Goal: Task Accomplishment & Management: Use online tool/utility

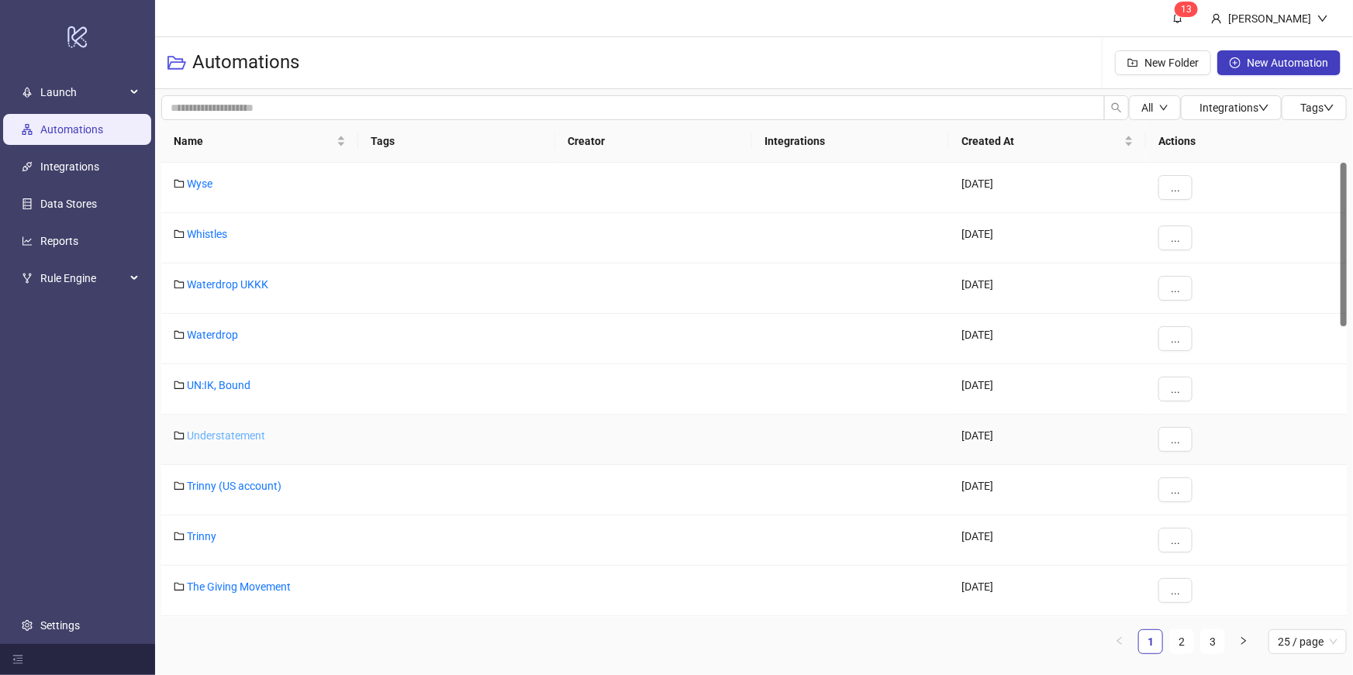
click at [229, 437] on link "Understatement" at bounding box center [226, 436] width 78 height 12
click at [205, 534] on link "Trinny" at bounding box center [201, 536] width 29 height 12
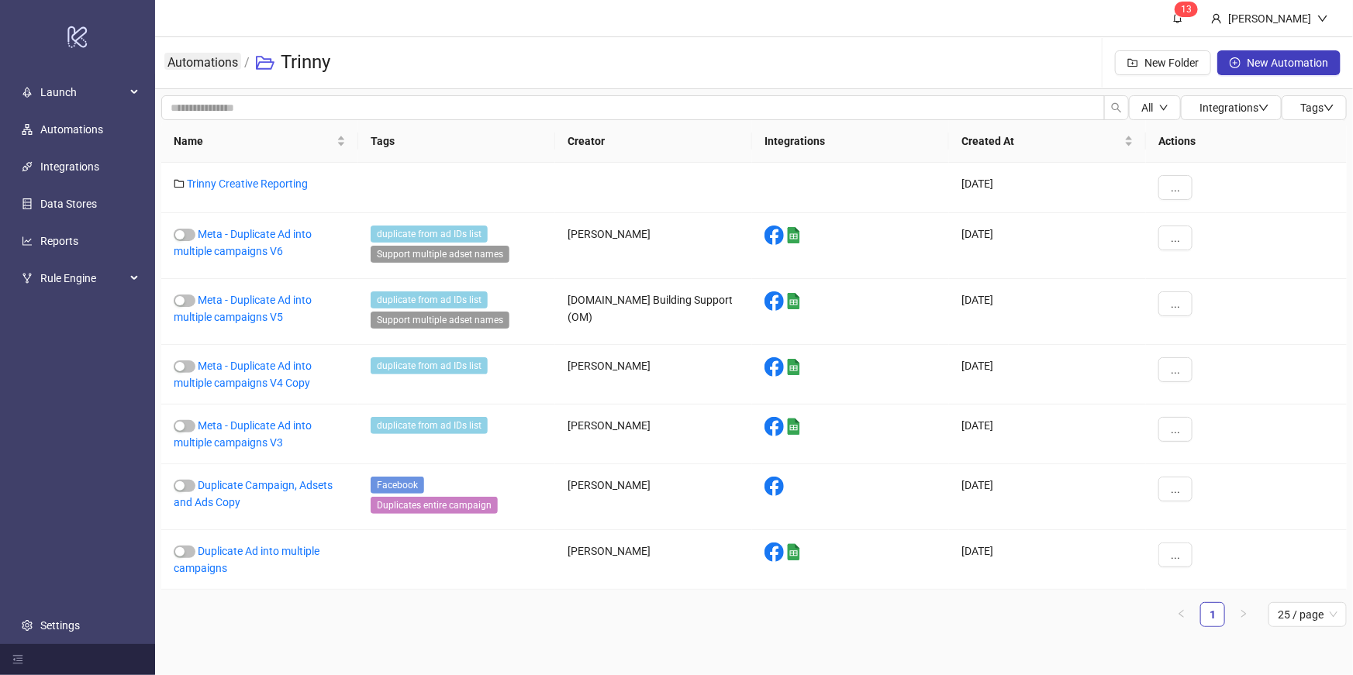
click at [218, 67] on link "Automations" at bounding box center [202, 61] width 77 height 17
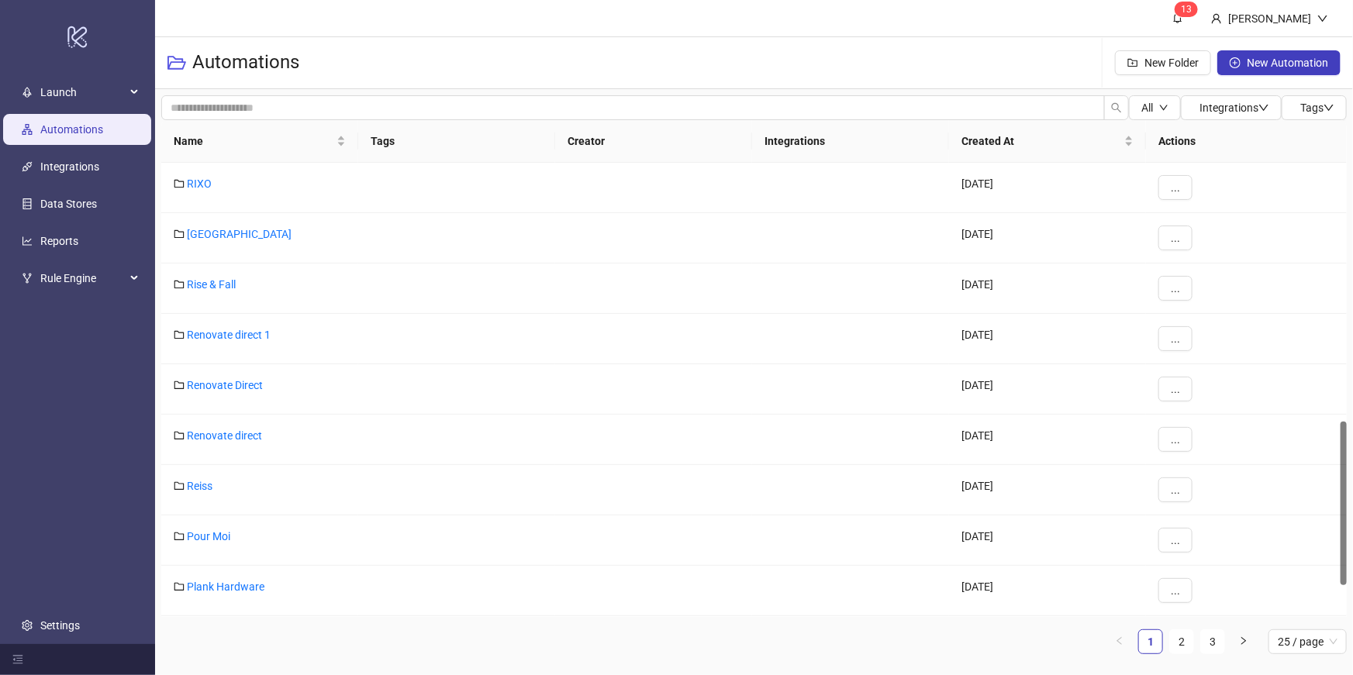
scroll to position [806, 0]
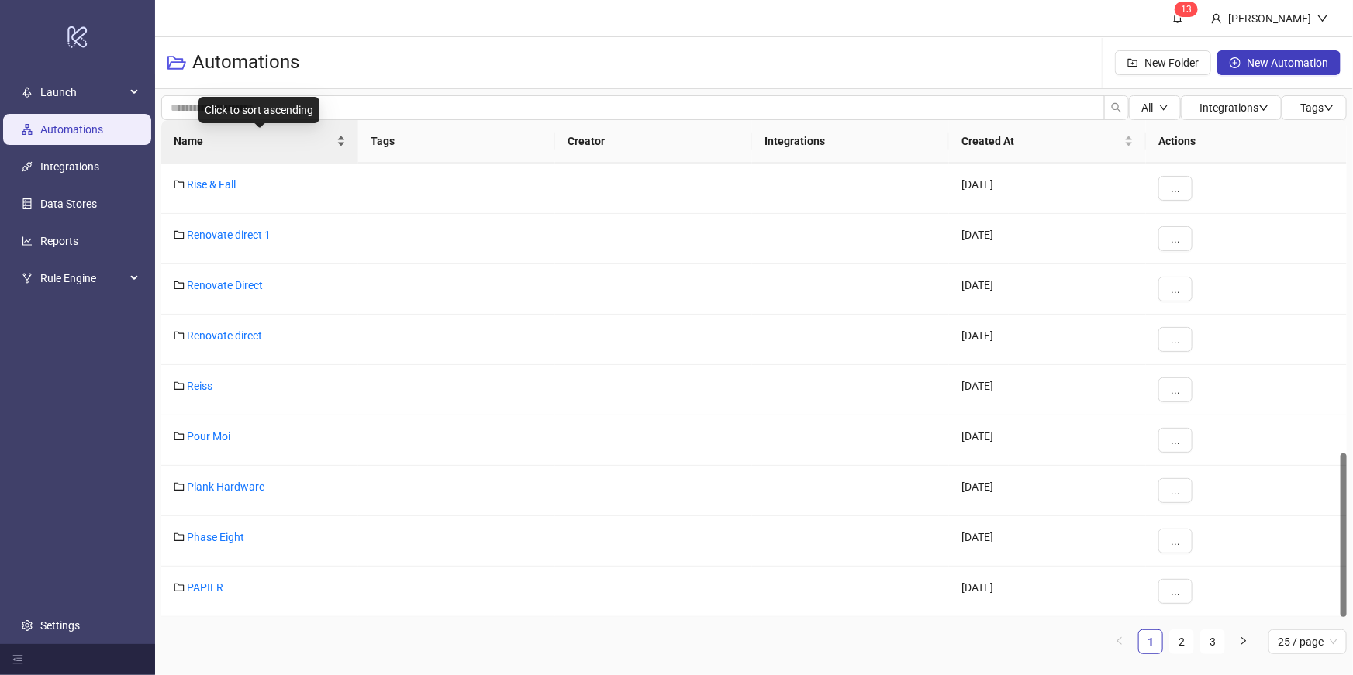
click at [341, 142] on div "Name" at bounding box center [260, 141] width 172 height 17
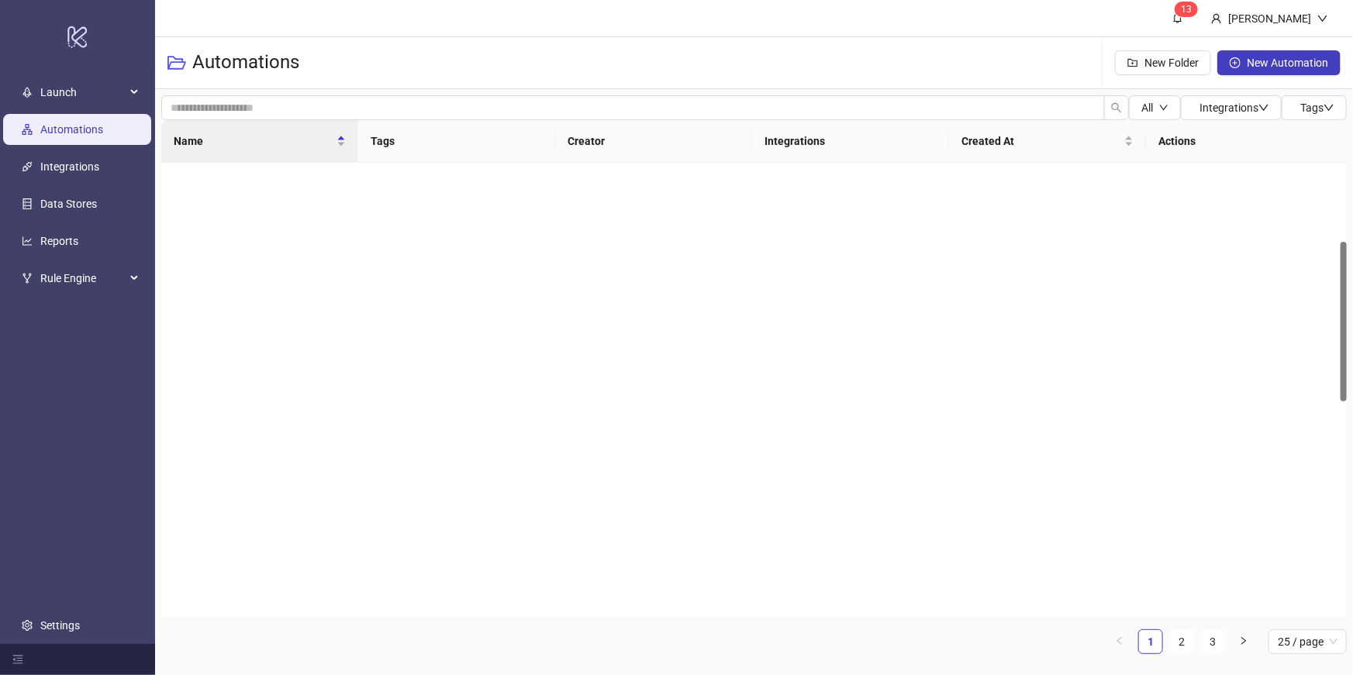
scroll to position [833, 0]
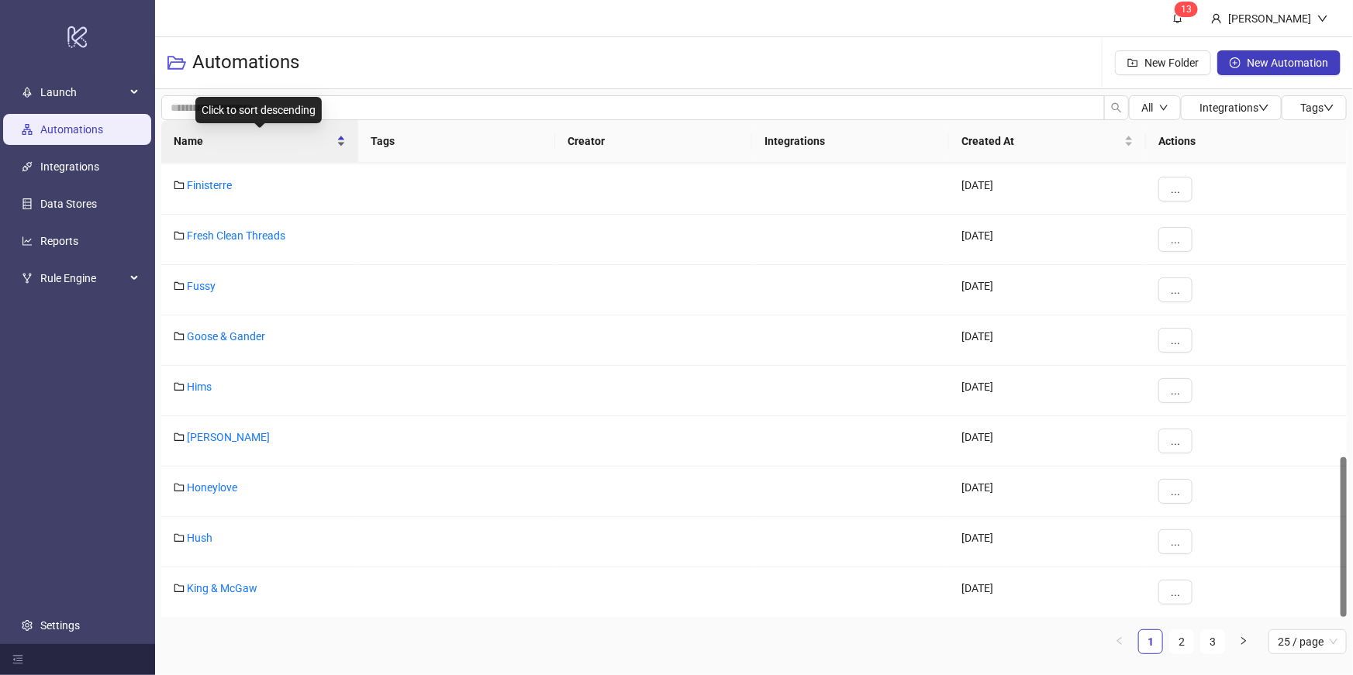
click at [344, 143] on div "Name" at bounding box center [260, 141] width 172 height 17
click at [1190, 644] on link "2" at bounding box center [1181, 641] width 23 height 23
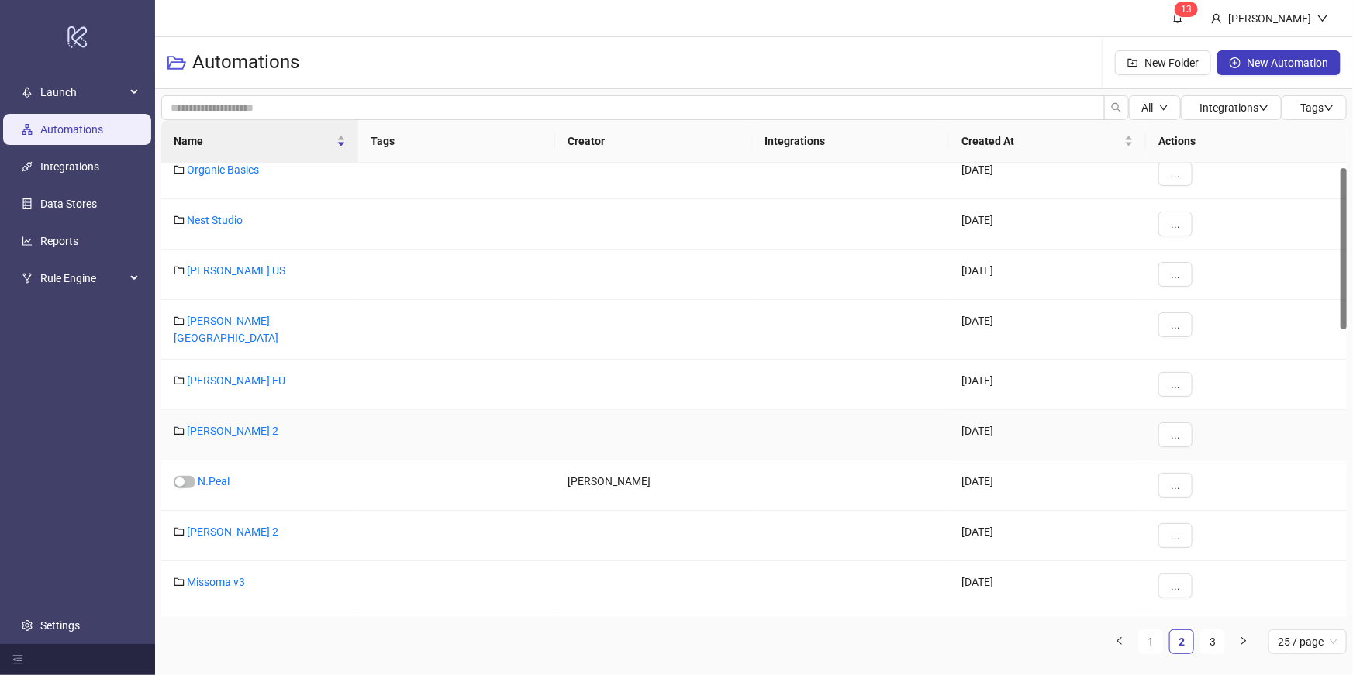
scroll to position [0, 0]
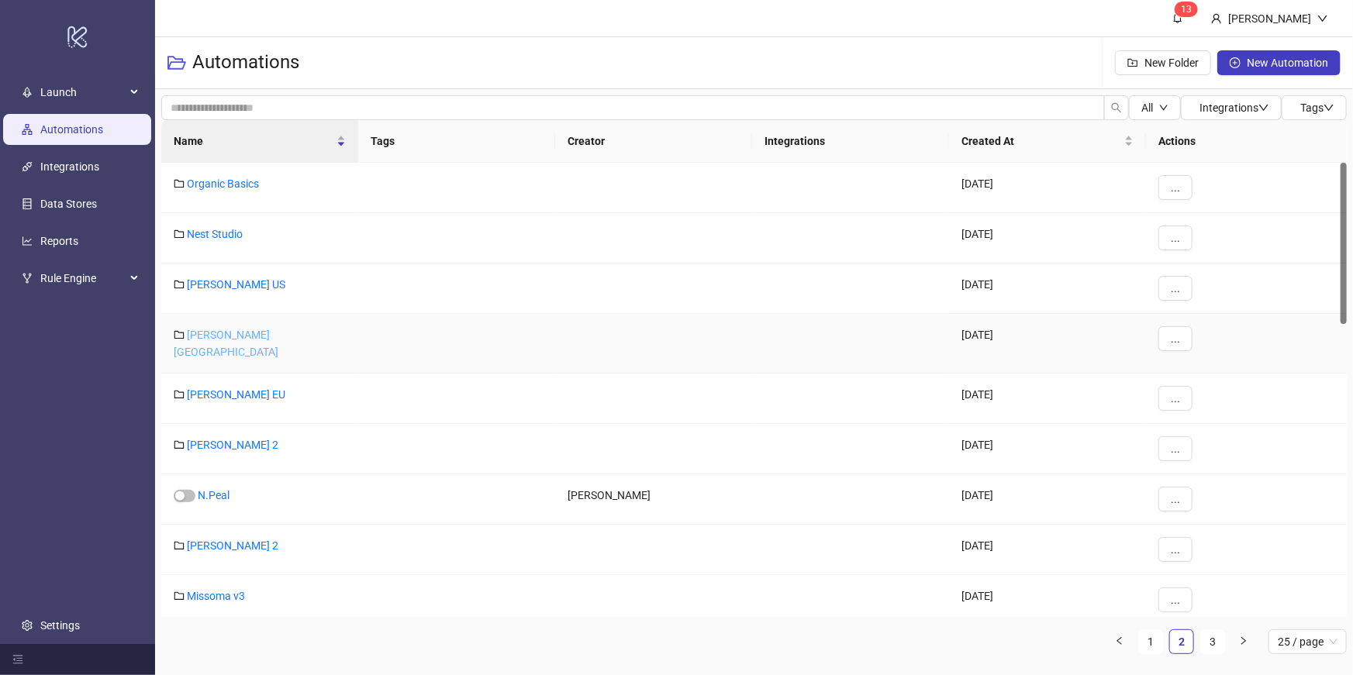
click at [250, 333] on link "[PERSON_NAME] [GEOGRAPHIC_DATA]" at bounding box center [226, 343] width 105 height 29
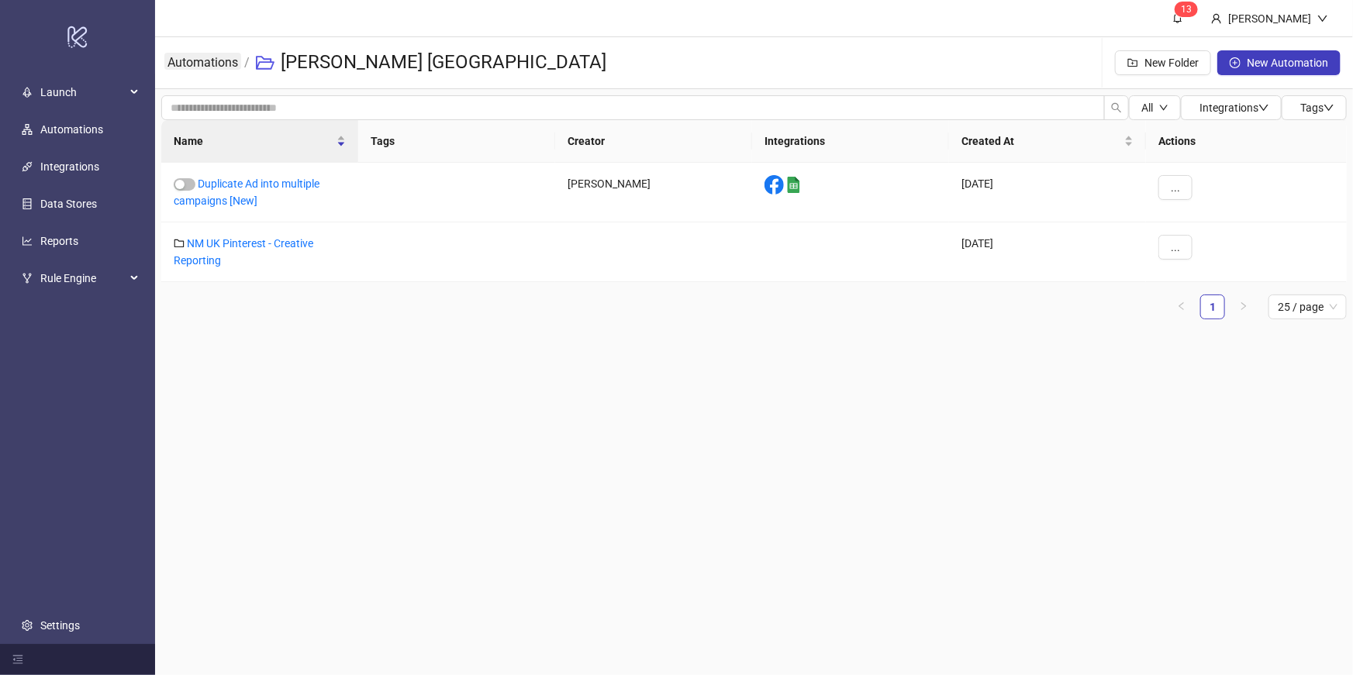
click at [216, 61] on link "Automations" at bounding box center [202, 61] width 77 height 17
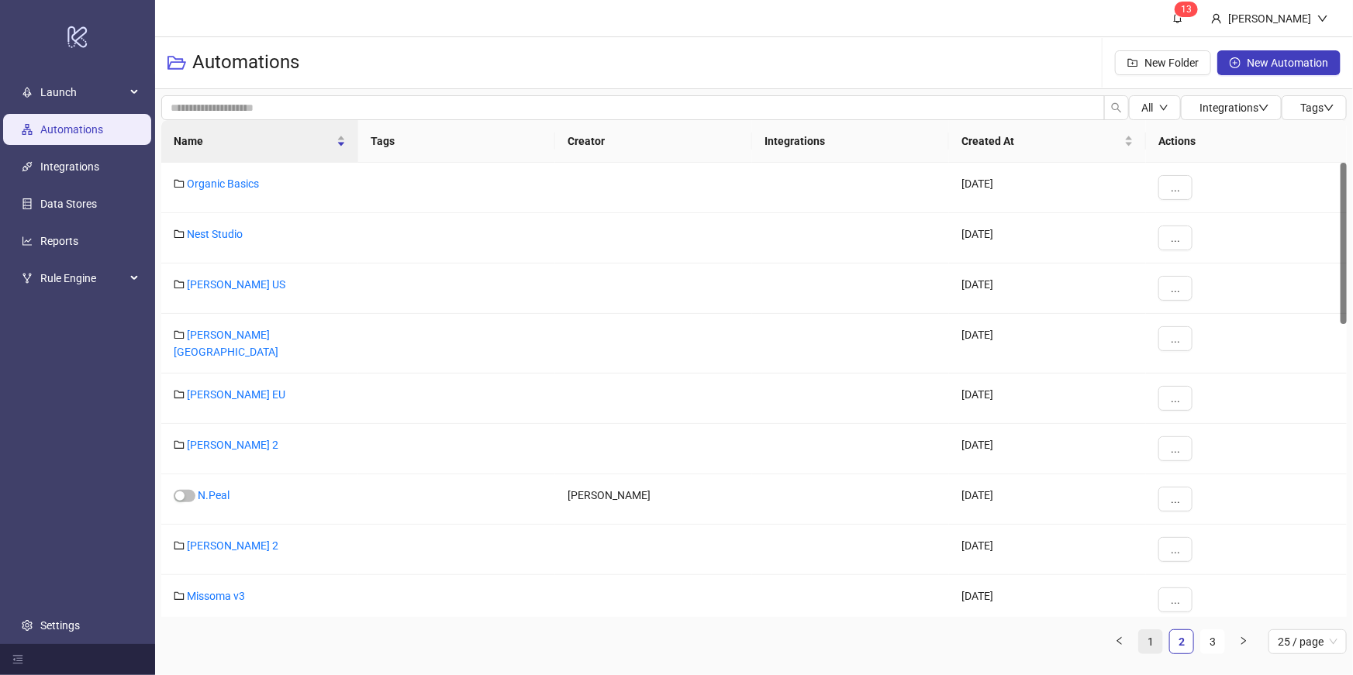
click at [1158, 645] on link "1" at bounding box center [1150, 641] width 23 height 23
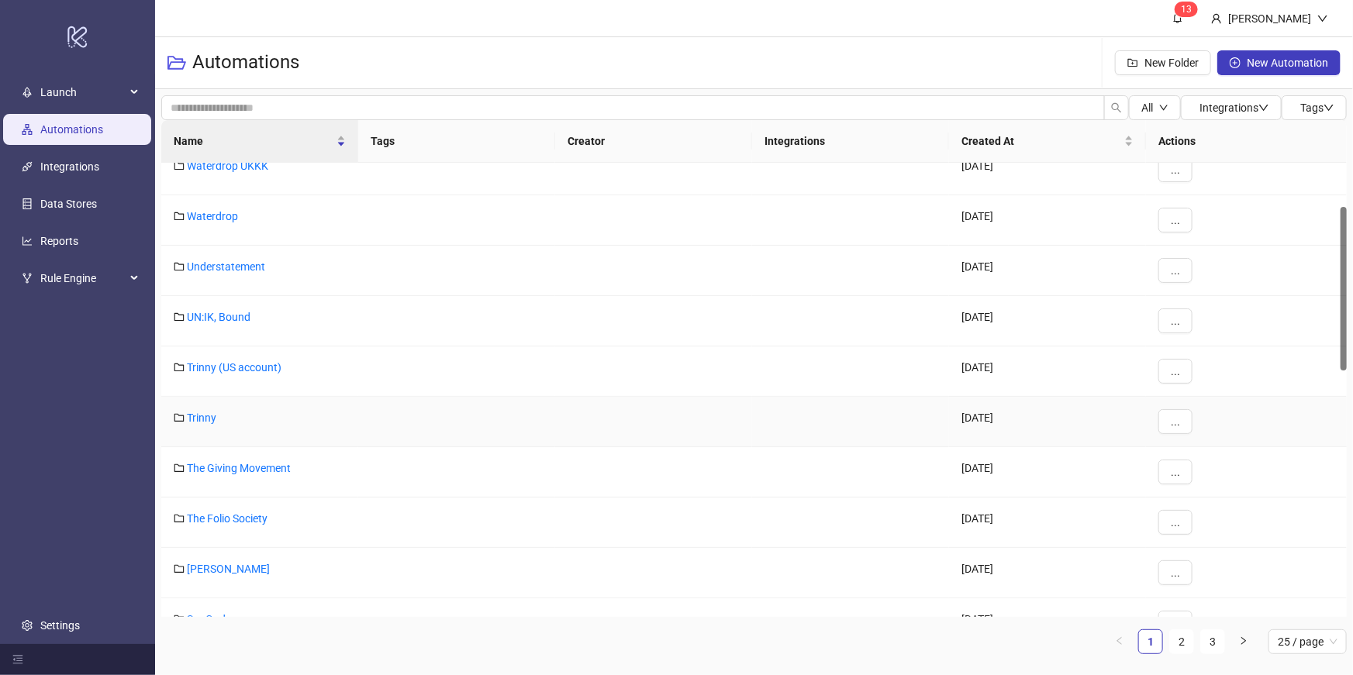
scroll to position [122, 0]
click at [284, 426] on div "Trinny" at bounding box center [259, 419] width 197 height 50
click at [197, 412] on link "Trinny" at bounding box center [201, 415] width 29 height 12
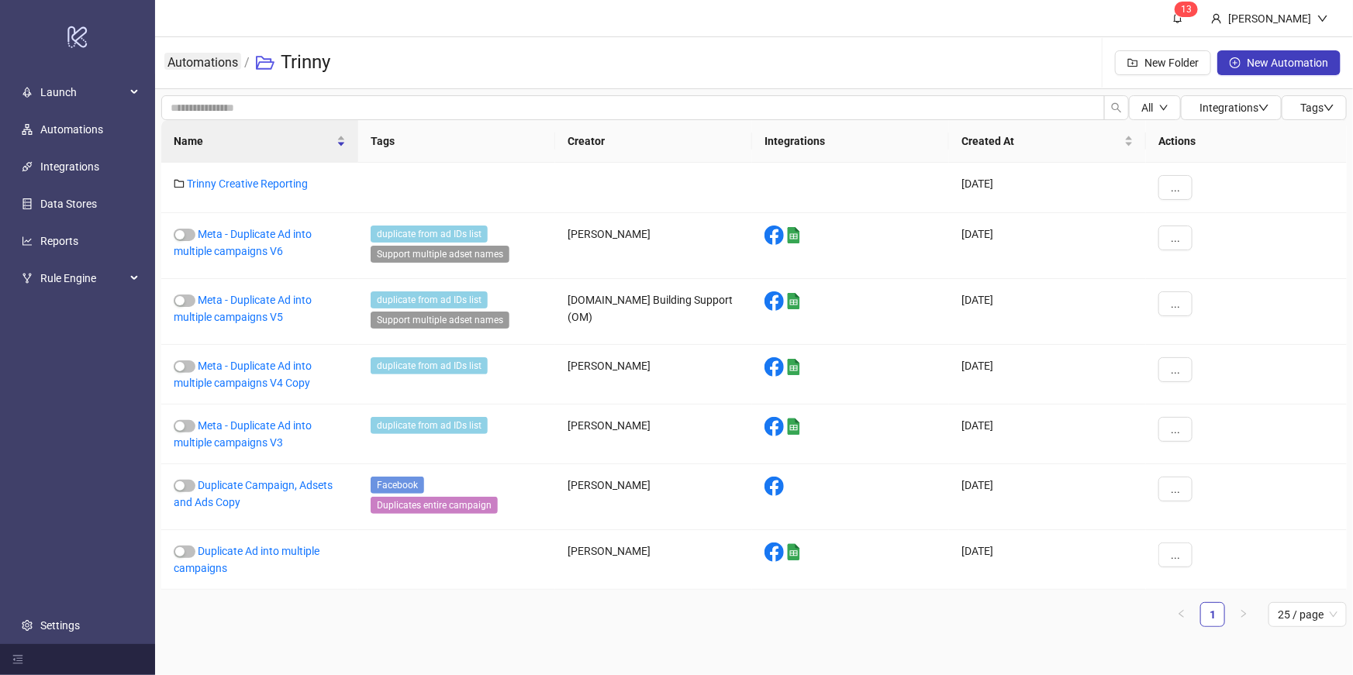
click at [221, 58] on link "Automations" at bounding box center [202, 61] width 77 height 17
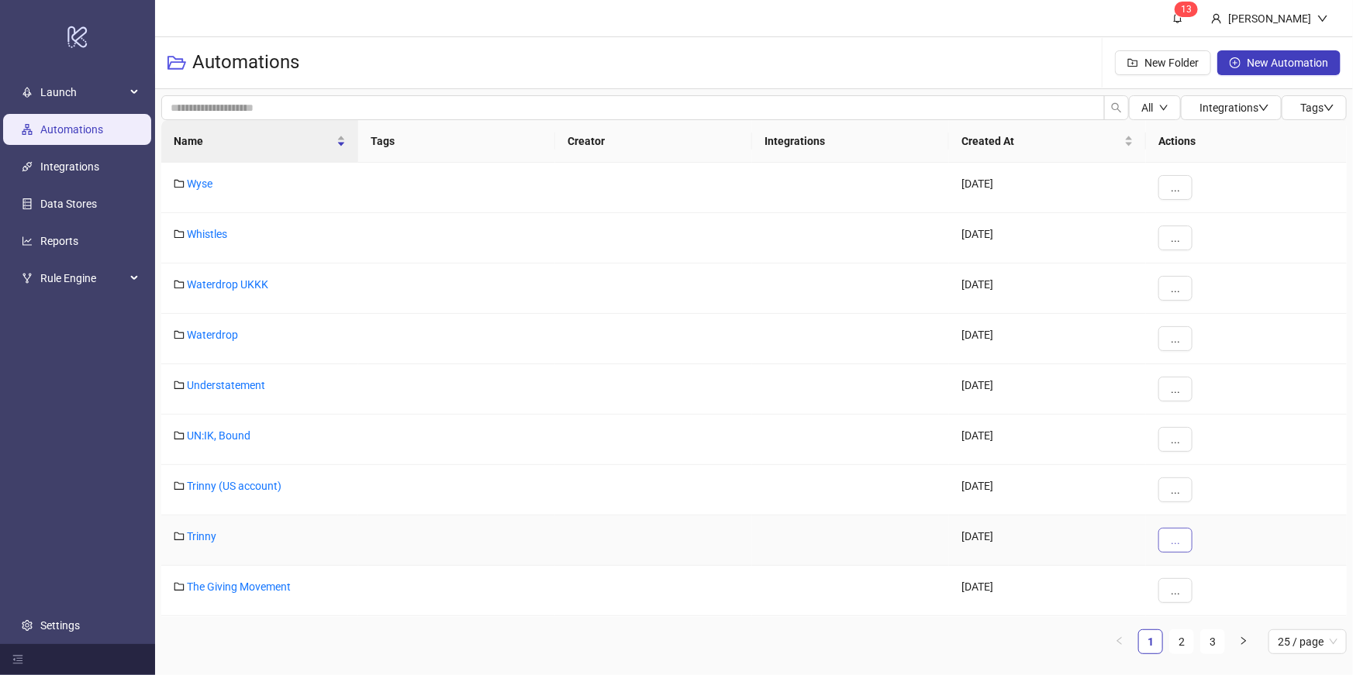
click at [1171, 541] on span "..." at bounding box center [1175, 540] width 9 height 12
click at [1191, 625] on span "Duplicate" at bounding box center [1210, 620] width 45 height 17
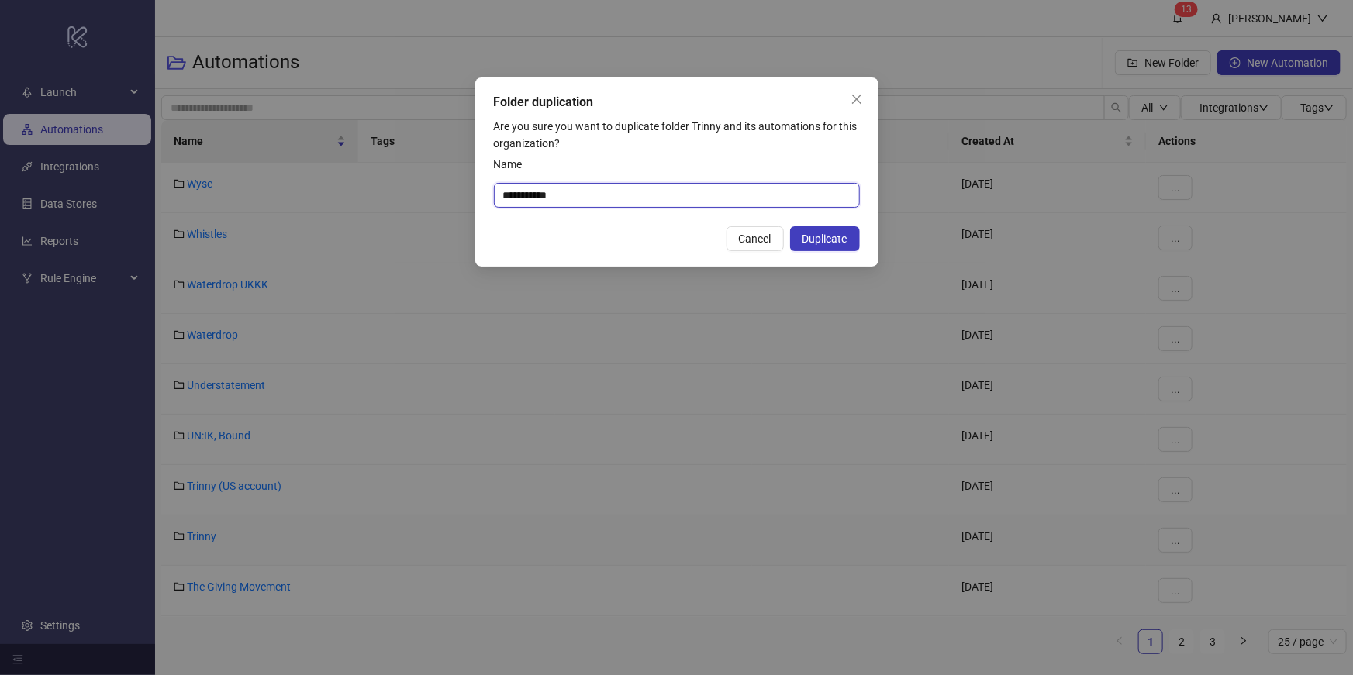
click at [639, 202] on input "**********" at bounding box center [677, 195] width 366 height 25
type input "*"
type input "**********"
click at [827, 244] on span "Duplicate" at bounding box center [824, 239] width 45 height 12
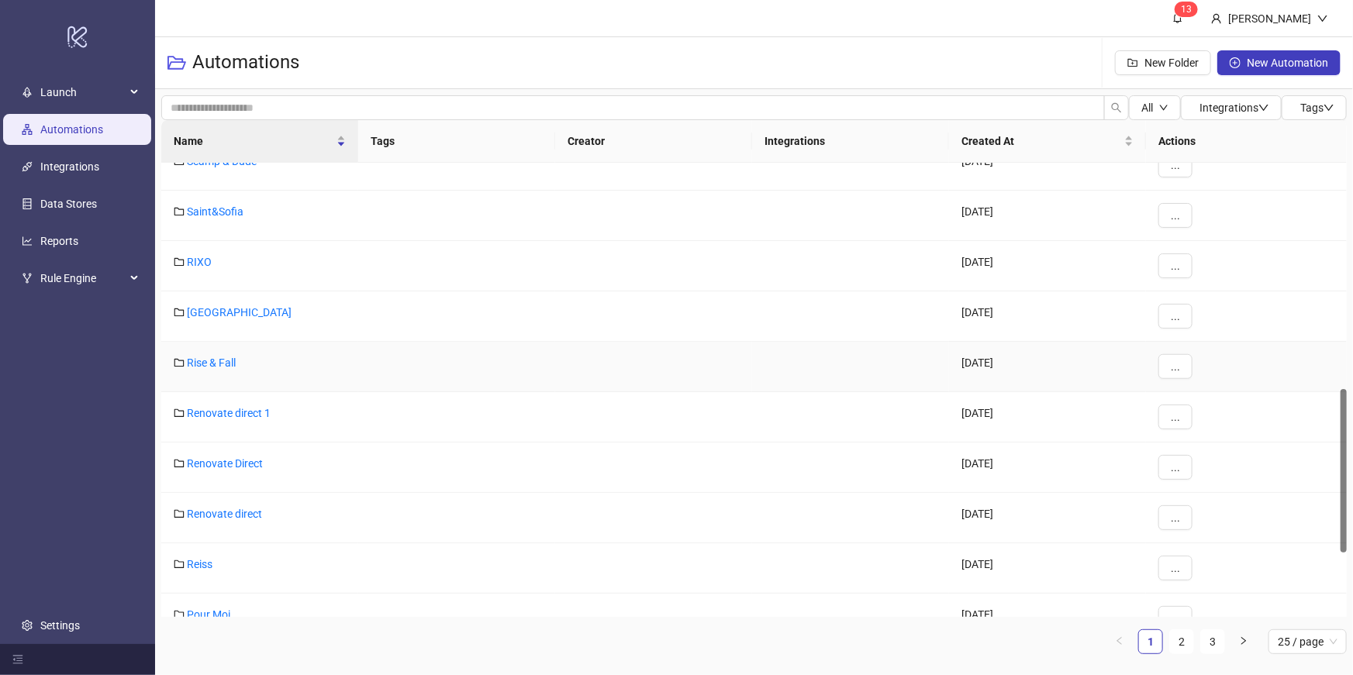
scroll to position [626, 0]
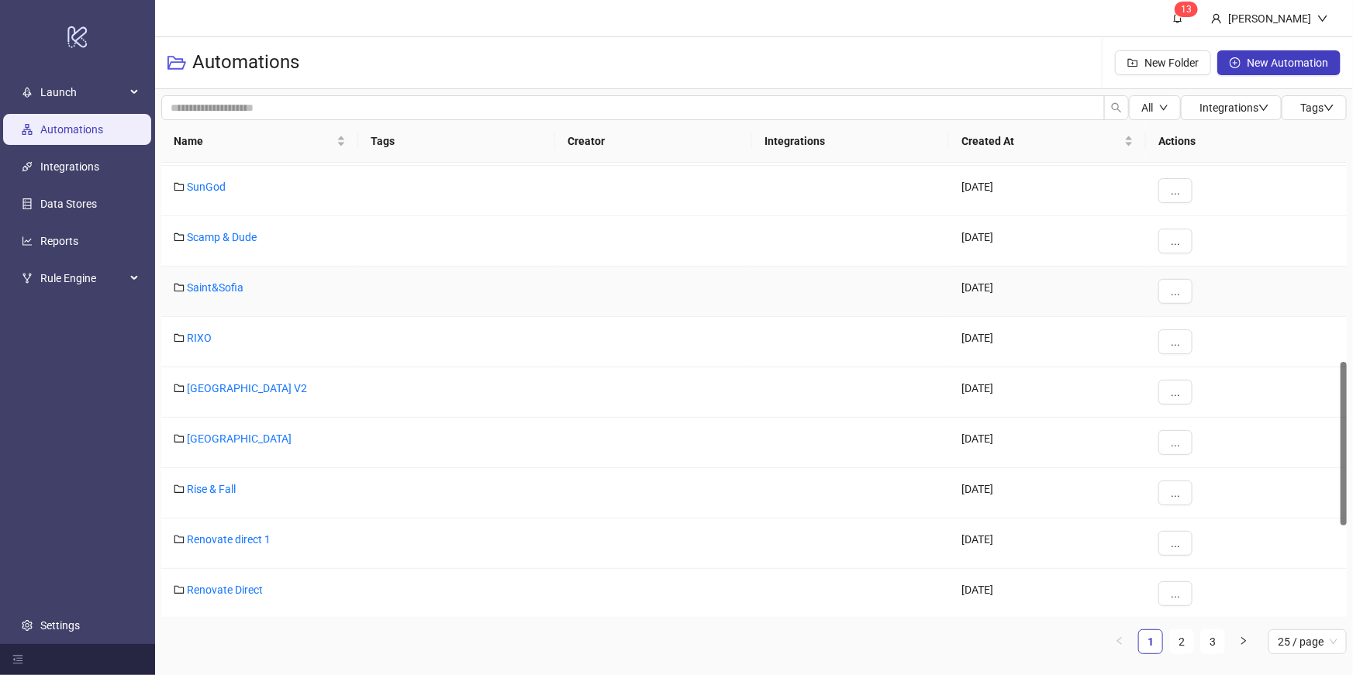
scroll to position [521, 0]
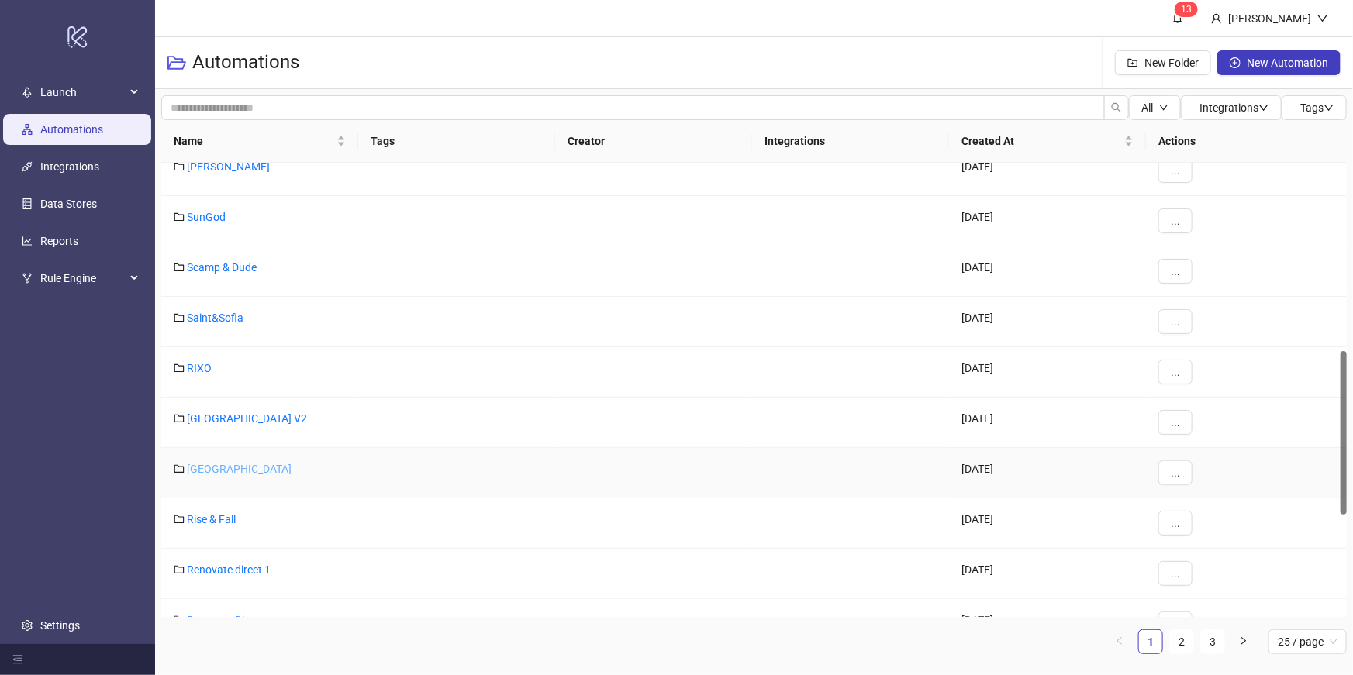
click at [200, 464] on link "[GEOGRAPHIC_DATA]" at bounding box center [239, 469] width 105 height 12
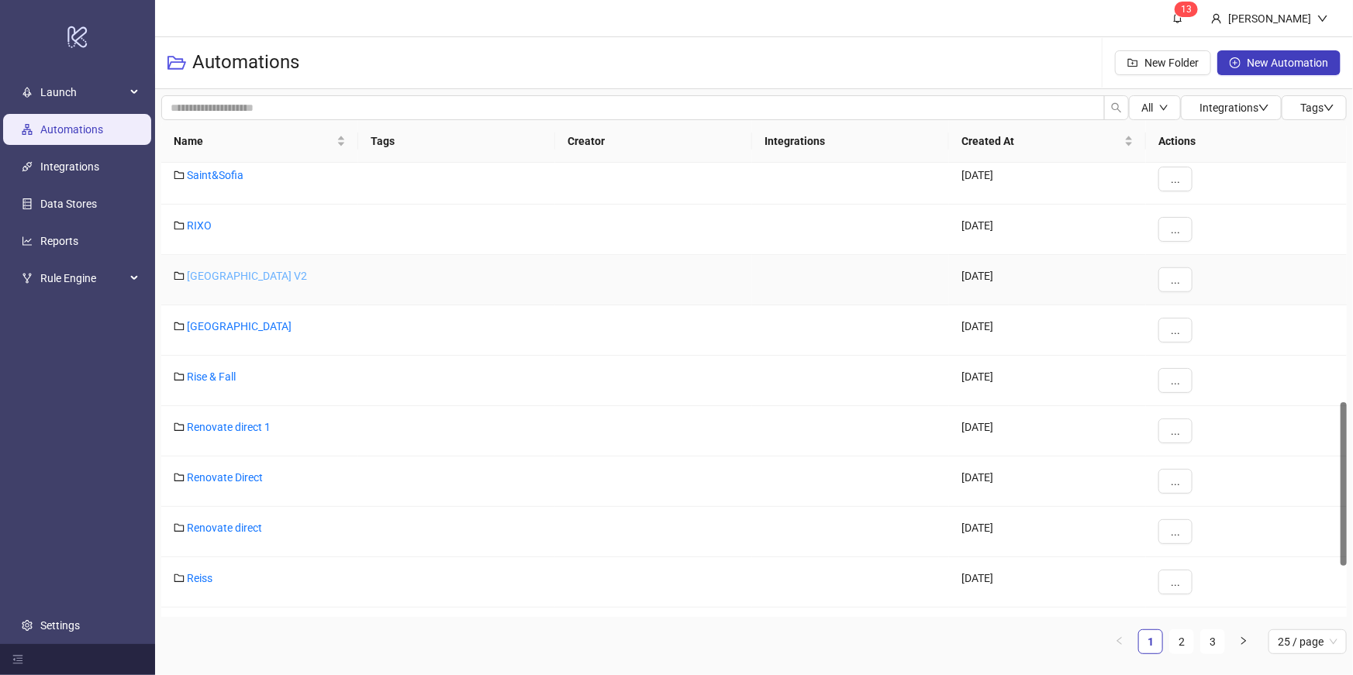
click at [234, 278] on link "River Island V2" at bounding box center [247, 276] width 120 height 12
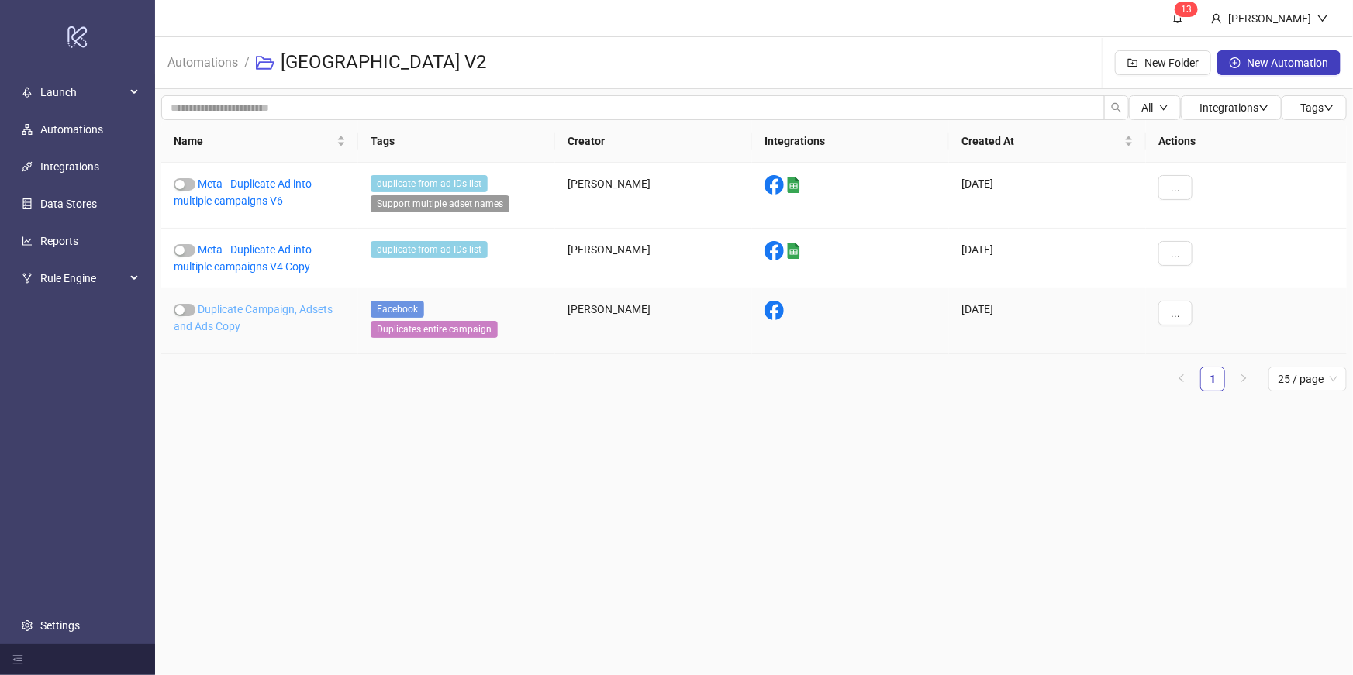
click at [270, 311] on link "Duplicate Campaign, Adsets and Ads Copy" at bounding box center [253, 317] width 159 height 29
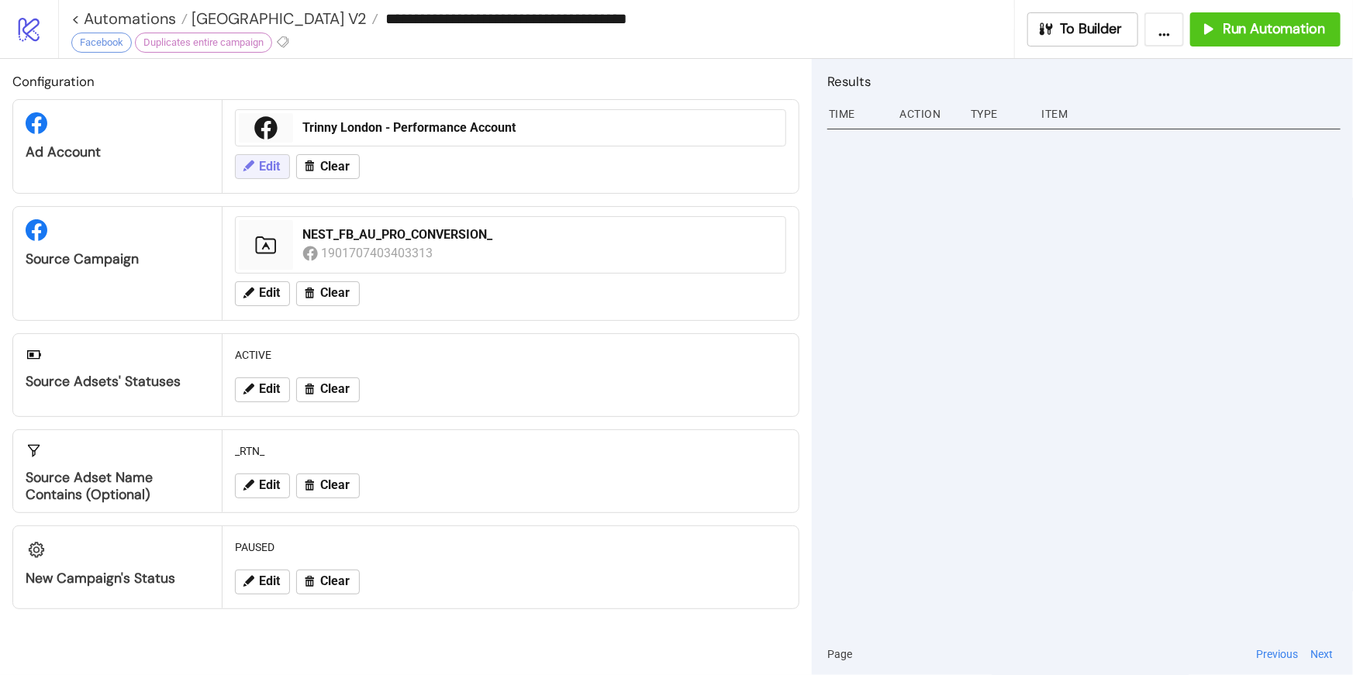
click at [268, 172] on span "Edit" at bounding box center [269, 167] width 21 height 14
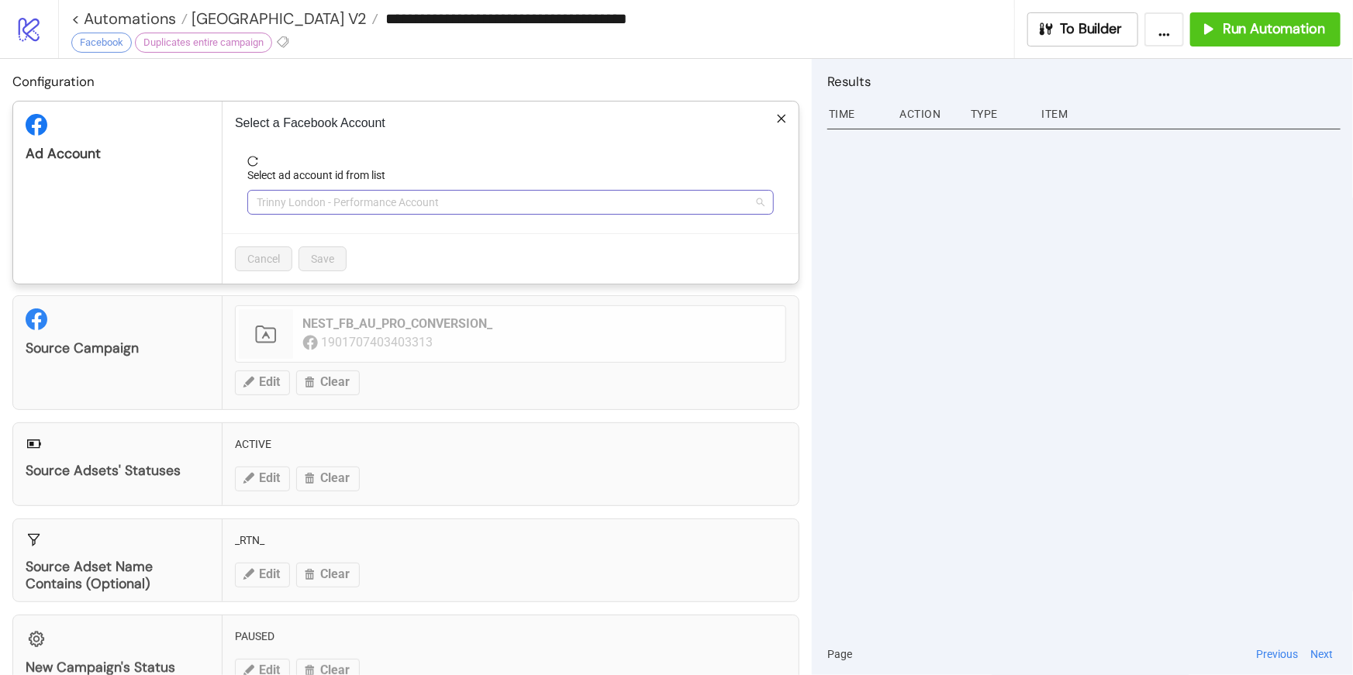
click at [500, 203] on span "Trinny London - Performance Account" at bounding box center [511, 202] width 508 height 23
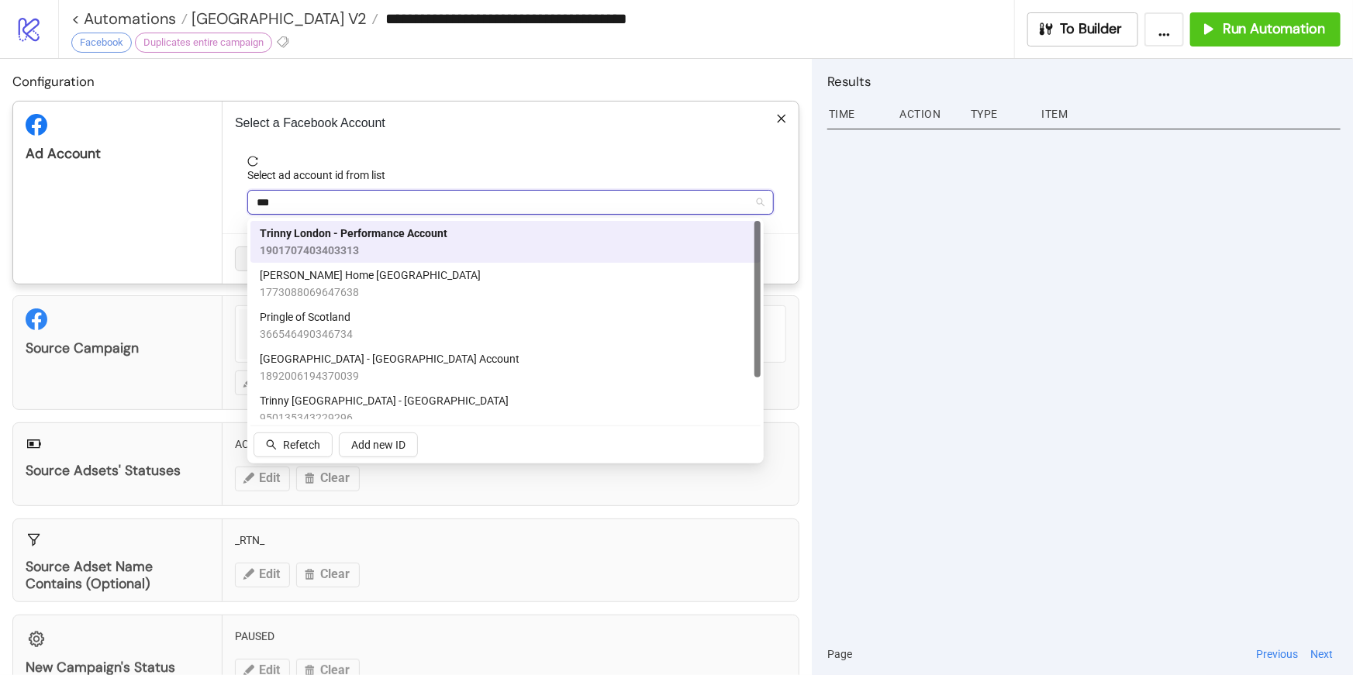
type input "****"
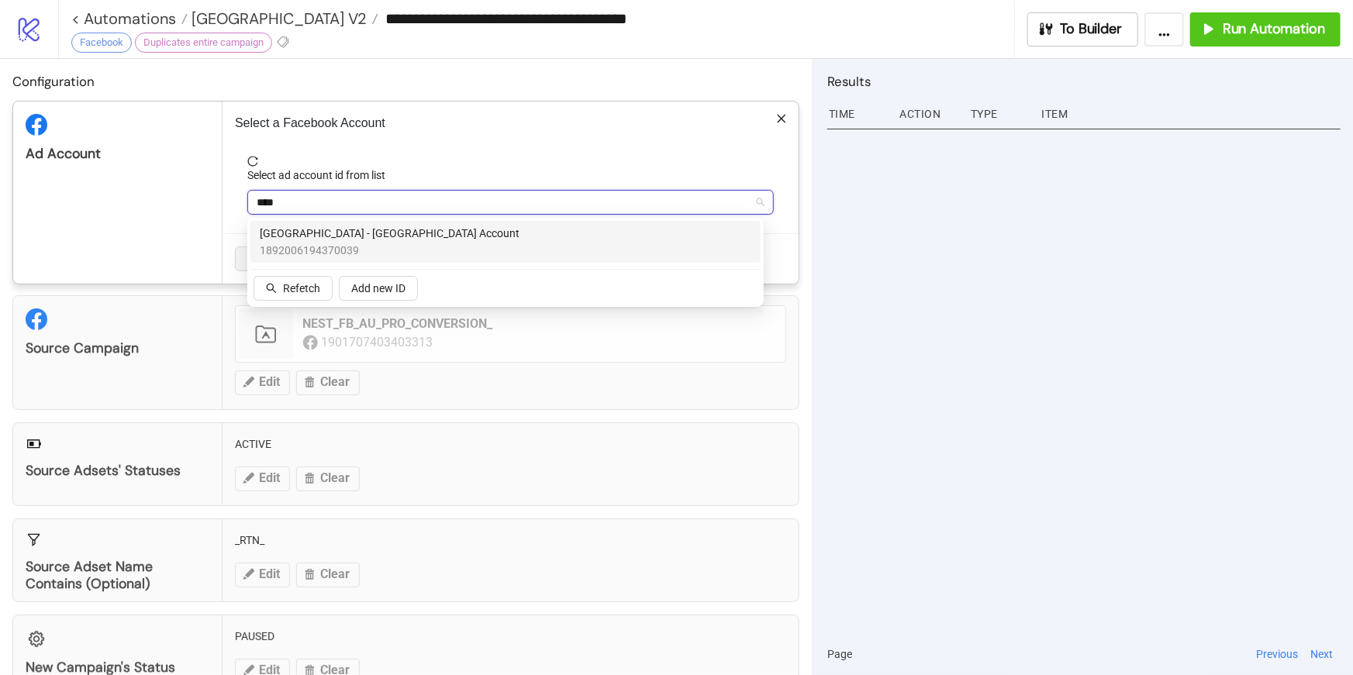
click at [485, 236] on div "River Island - UK Account 1892006194370039" at bounding box center [506, 242] width 492 height 34
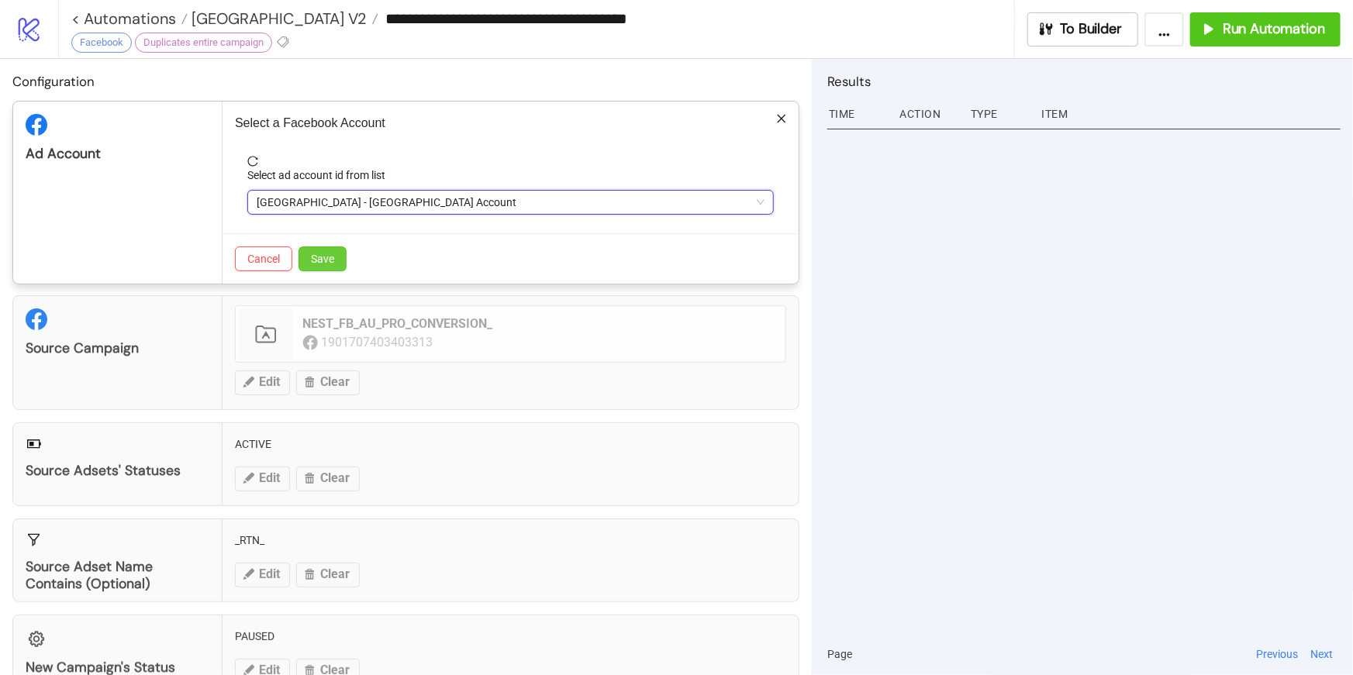
click at [330, 259] on span "Save" at bounding box center [322, 259] width 23 height 12
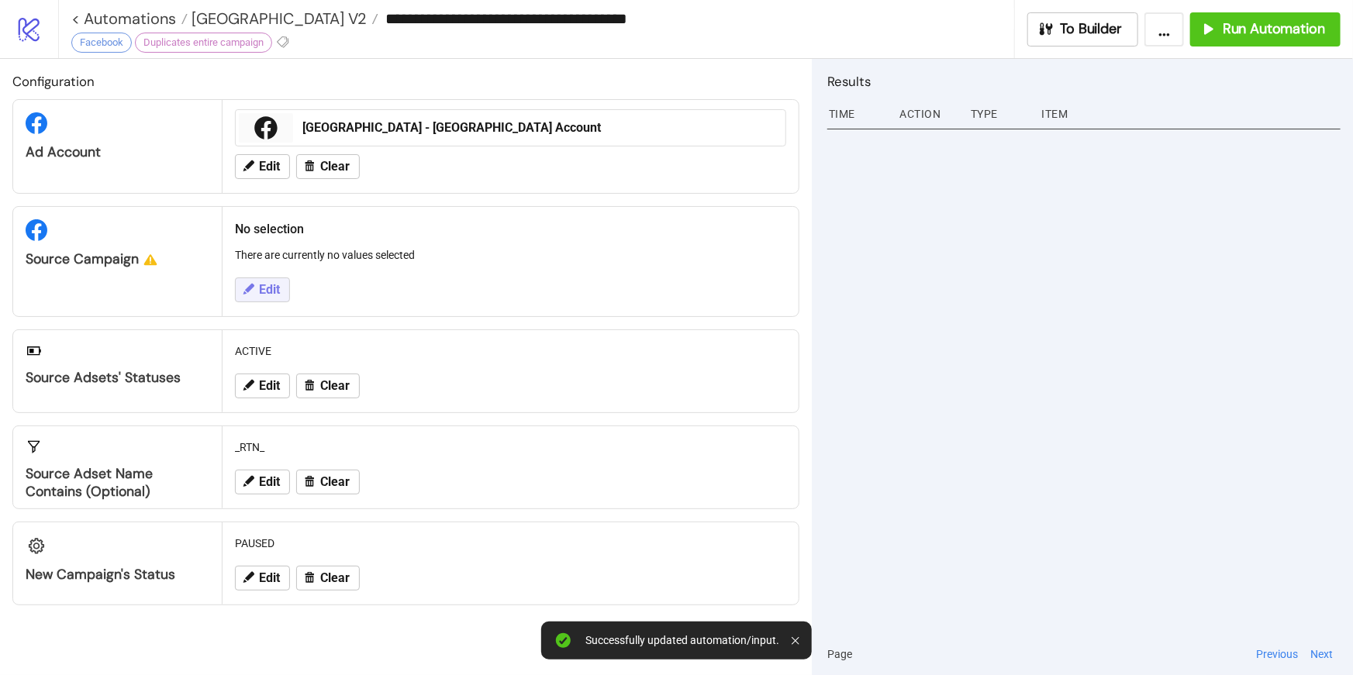
click at [259, 289] on span "Edit" at bounding box center [269, 290] width 21 height 14
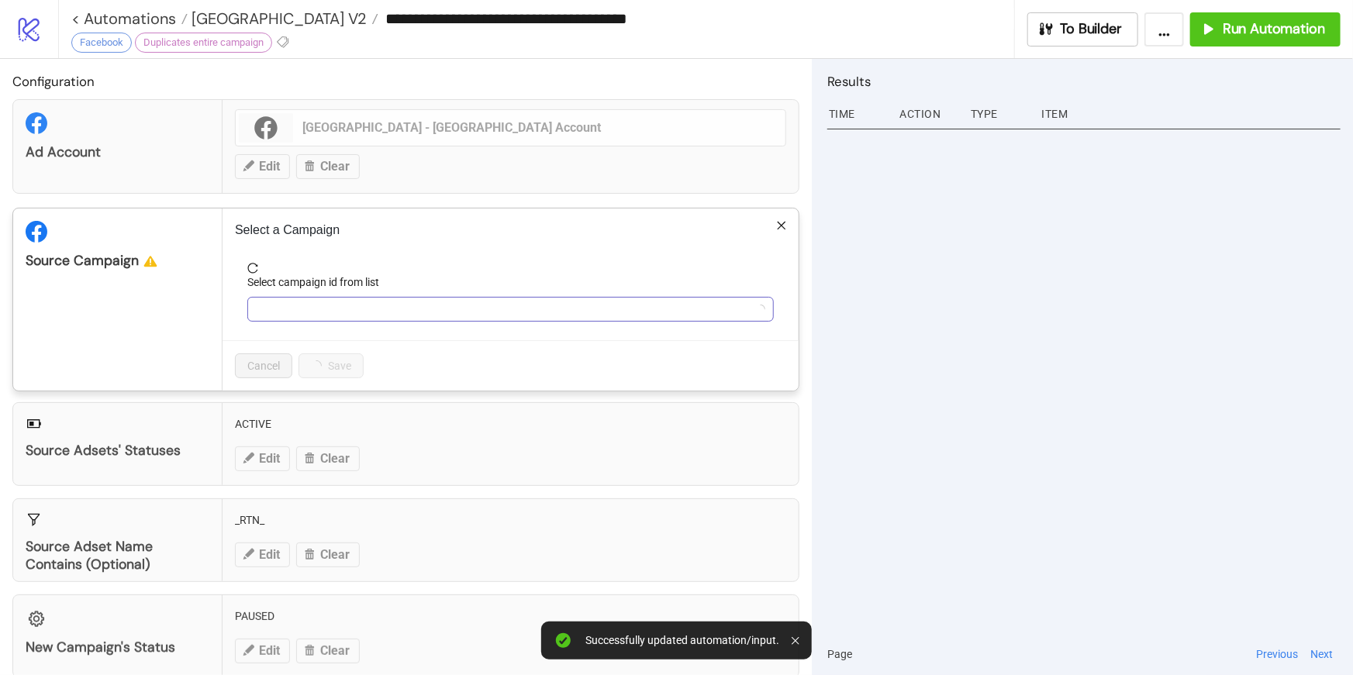
click at [268, 316] on input "Select campaign id from list" at bounding box center [504, 309] width 494 height 23
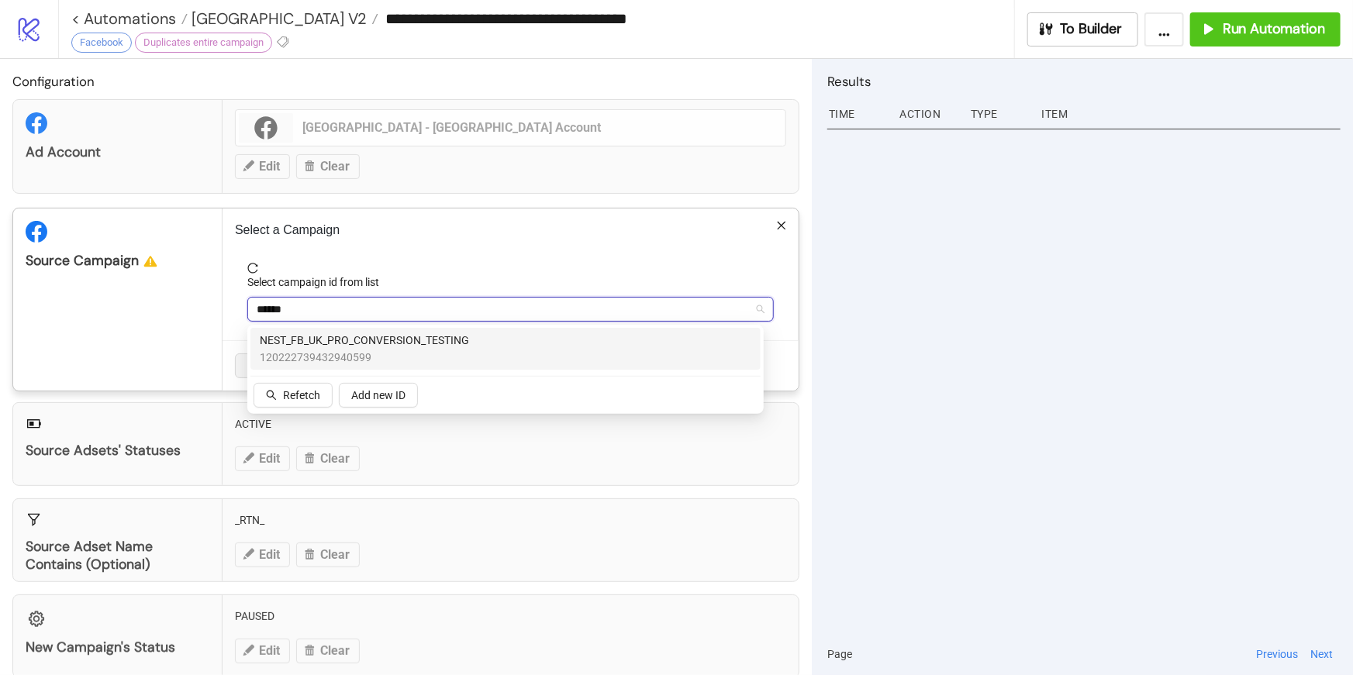
type input "*******"
click at [347, 347] on span "NEST_FB_UK_PRO_CONVERSION_TESTING" at bounding box center [364, 340] width 209 height 17
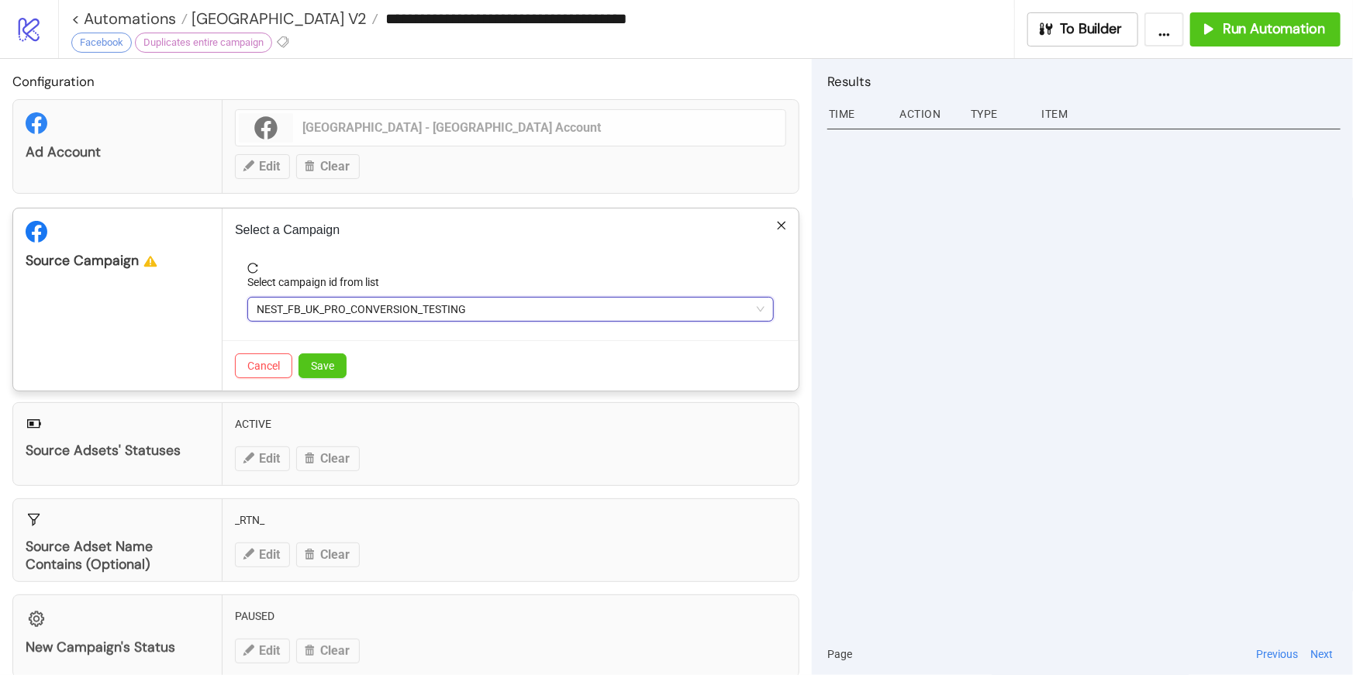
click at [398, 254] on div "Select a Campaign Select campaign id from list NEST_FB_UK_PRO_CONVERSION_TESTIN…" at bounding box center [511, 300] width 576 height 182
click at [328, 361] on span "Save" at bounding box center [322, 366] width 23 height 12
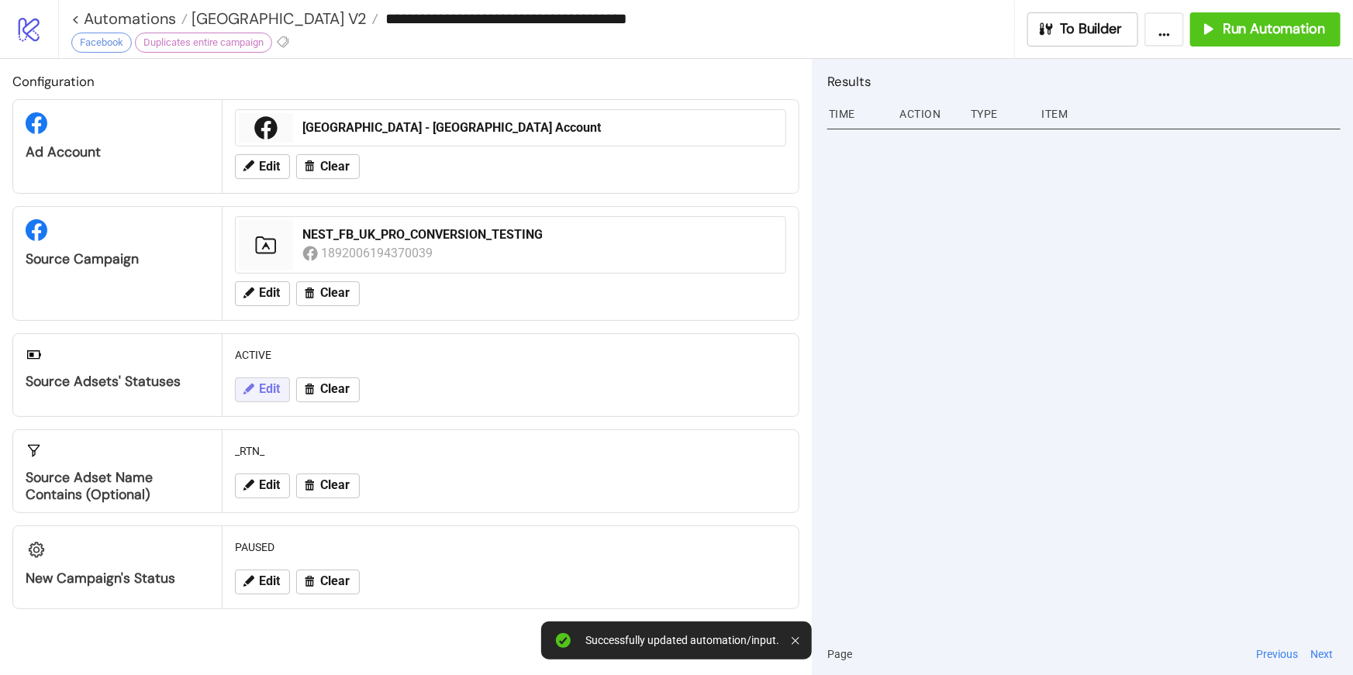
click at [275, 388] on span "Edit" at bounding box center [269, 389] width 21 height 14
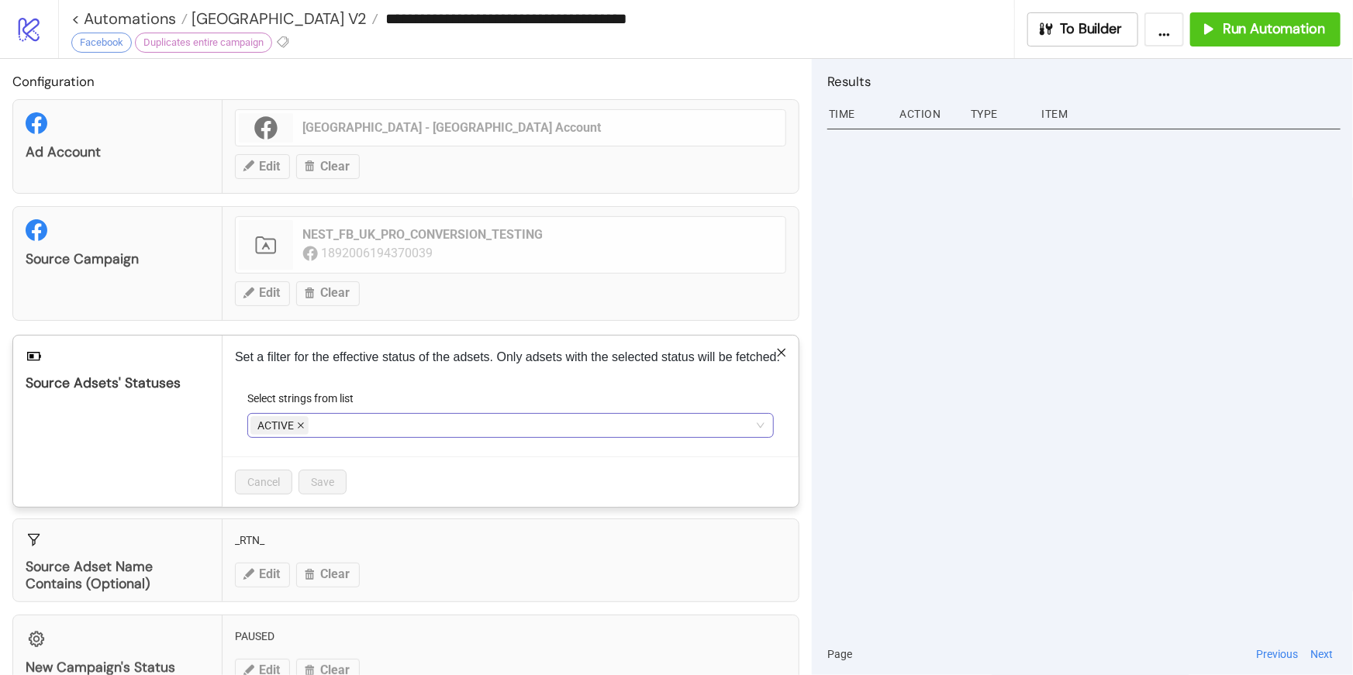
click at [300, 430] on icon "close" at bounding box center [301, 426] width 8 height 8
click at [300, 437] on div at bounding box center [502, 426] width 504 height 22
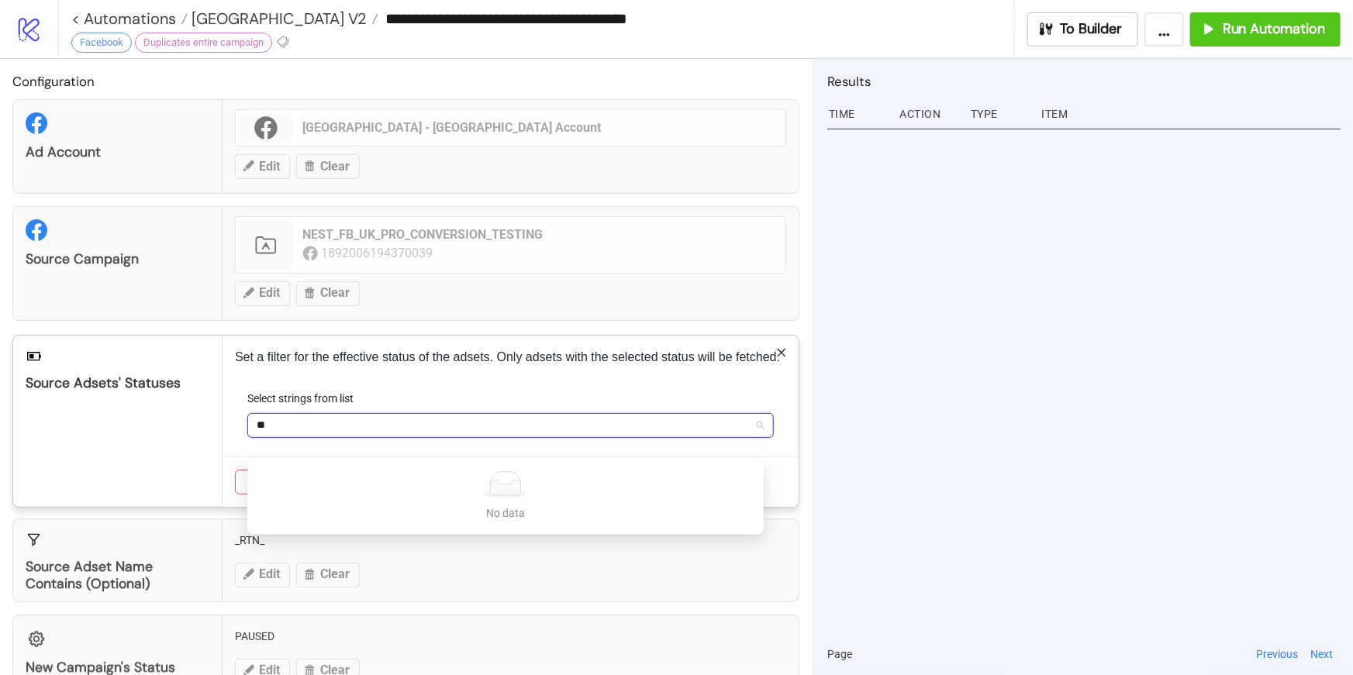
type input "*"
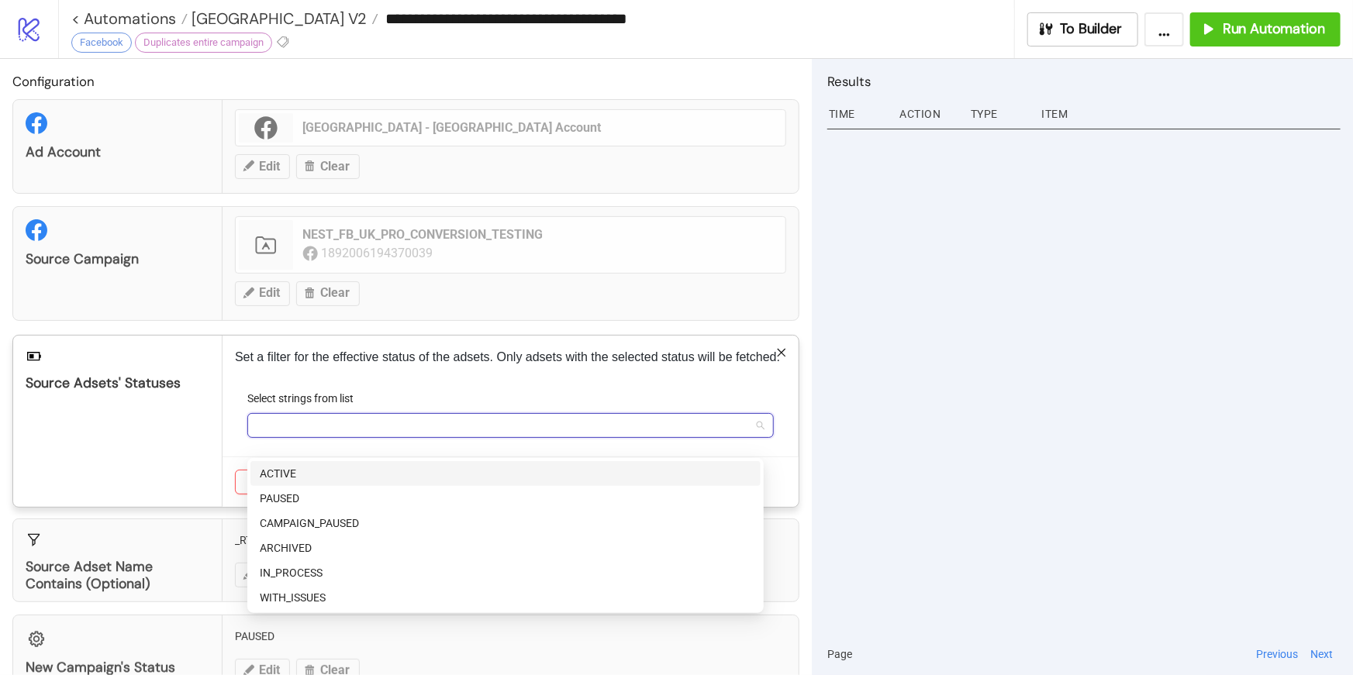
click at [288, 471] on div "ACTIVE" at bounding box center [506, 473] width 492 height 17
click at [347, 342] on div "Set a filter for the effective status of the adsets. Only adsets with the selec…" at bounding box center [511, 421] width 576 height 171
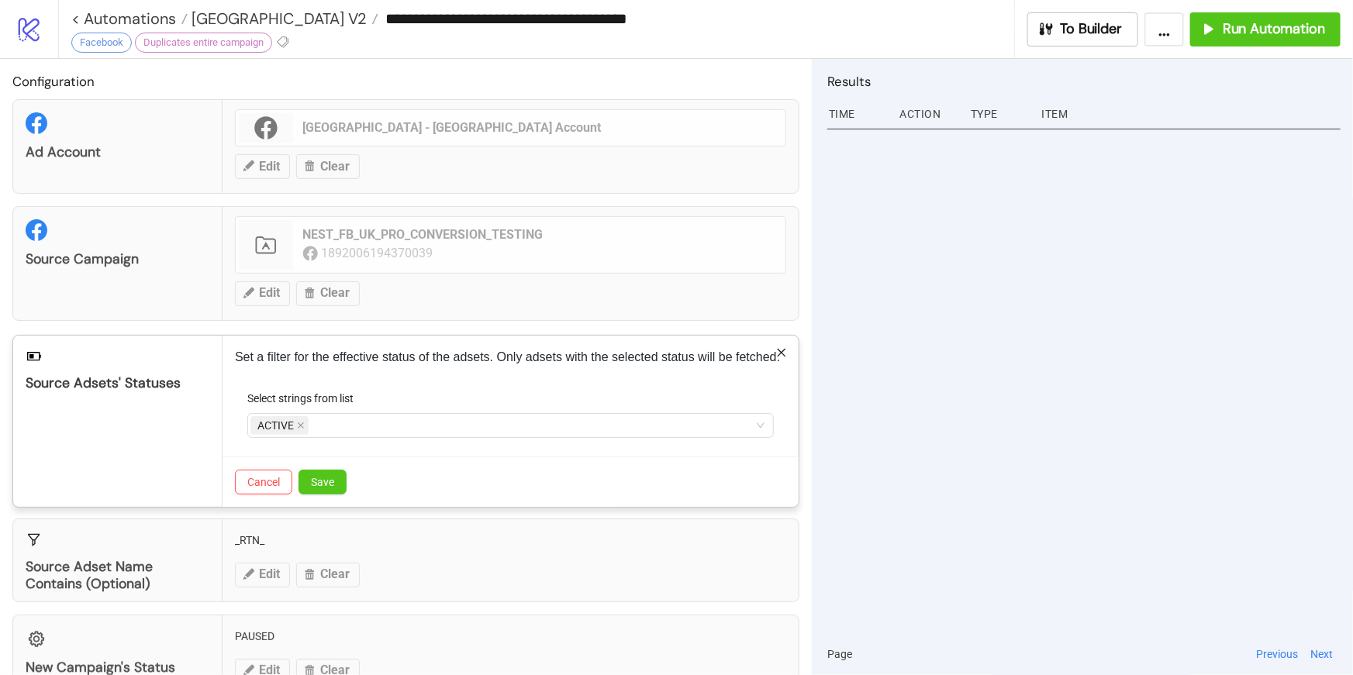
click at [326, 507] on div "Cancel Save" at bounding box center [511, 482] width 576 height 50
click at [325, 488] on span "Save" at bounding box center [322, 482] width 23 height 12
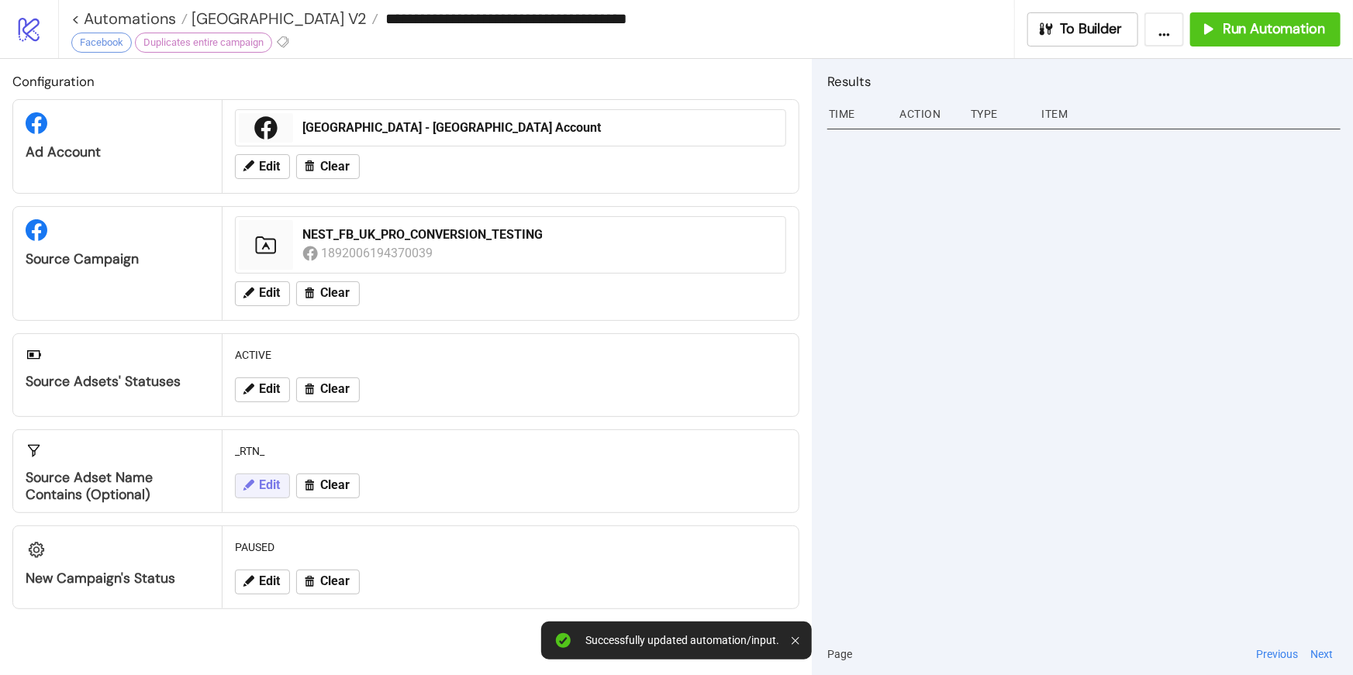
click at [276, 488] on span "Edit" at bounding box center [269, 485] width 21 height 14
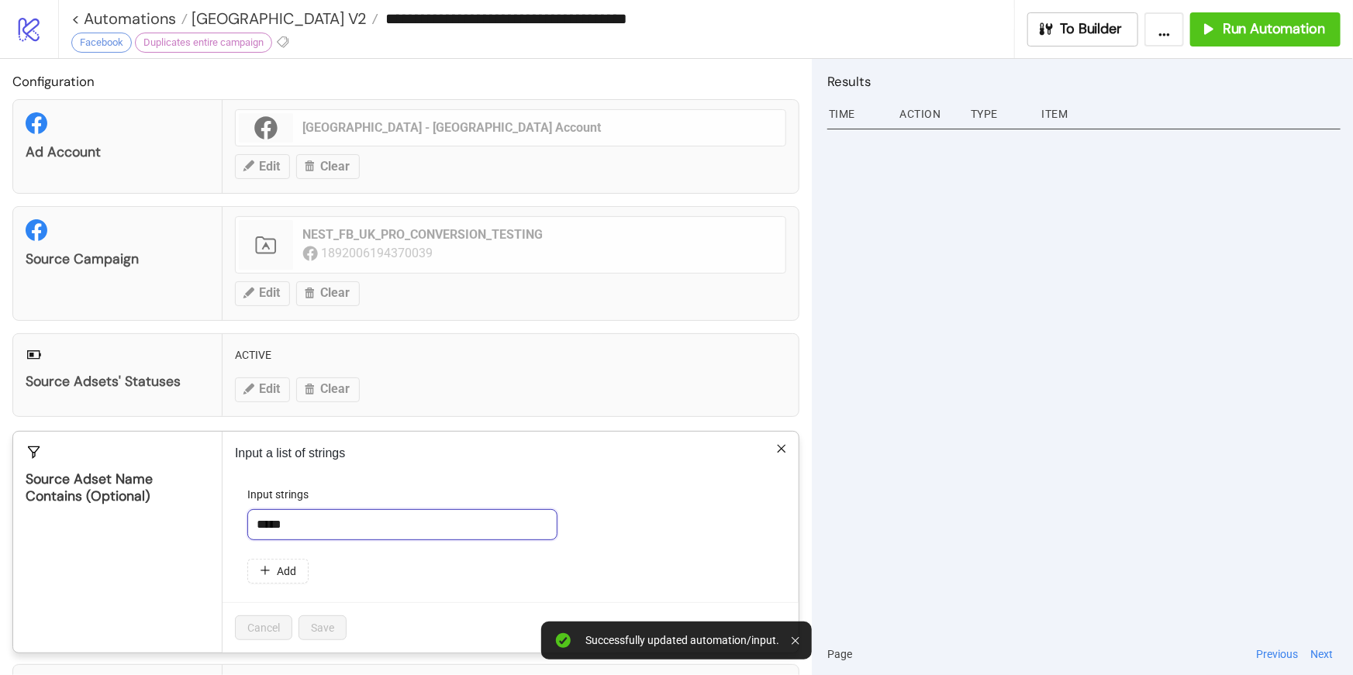
drag, startPoint x: 309, startPoint y: 529, endPoint x: 212, endPoint y: 520, distance: 97.3
click at [212, 520] on div "Source Adset Name contains (optional) Input a list of strings Input strings ***…" at bounding box center [405, 542] width 787 height 223
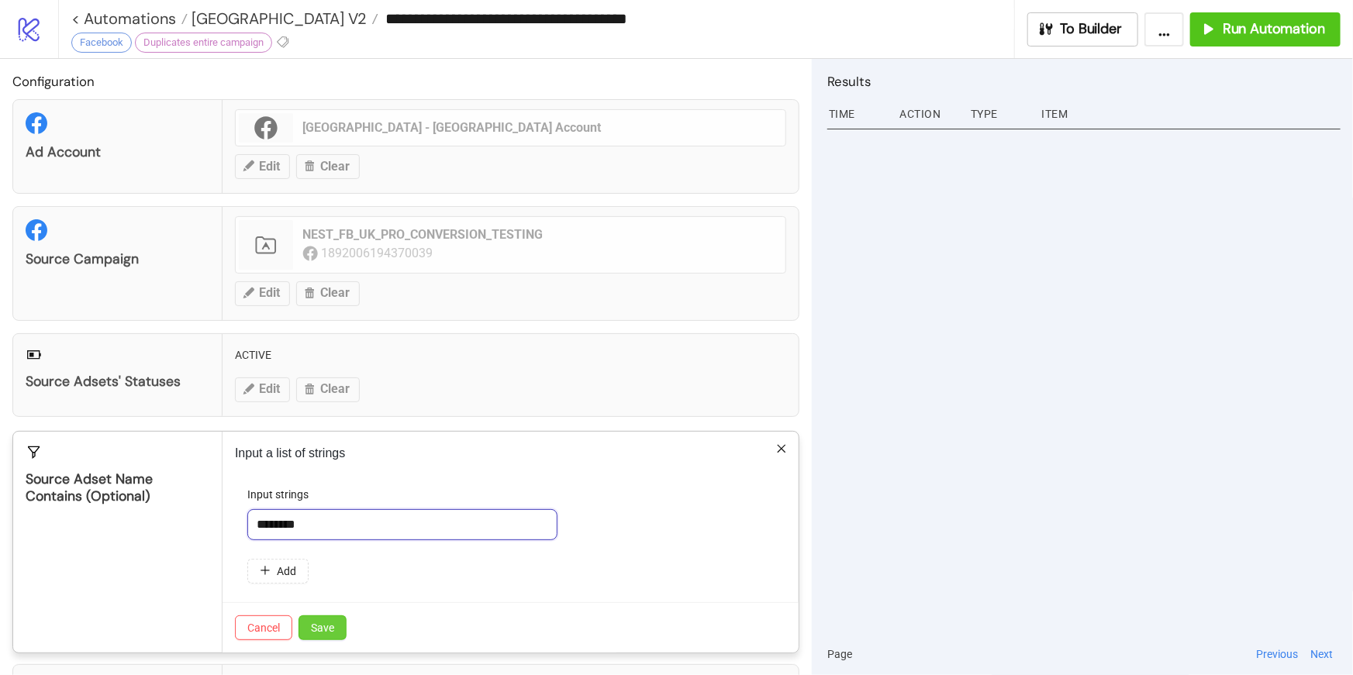
type input "********"
click at [326, 633] on button "Save" at bounding box center [323, 628] width 48 height 25
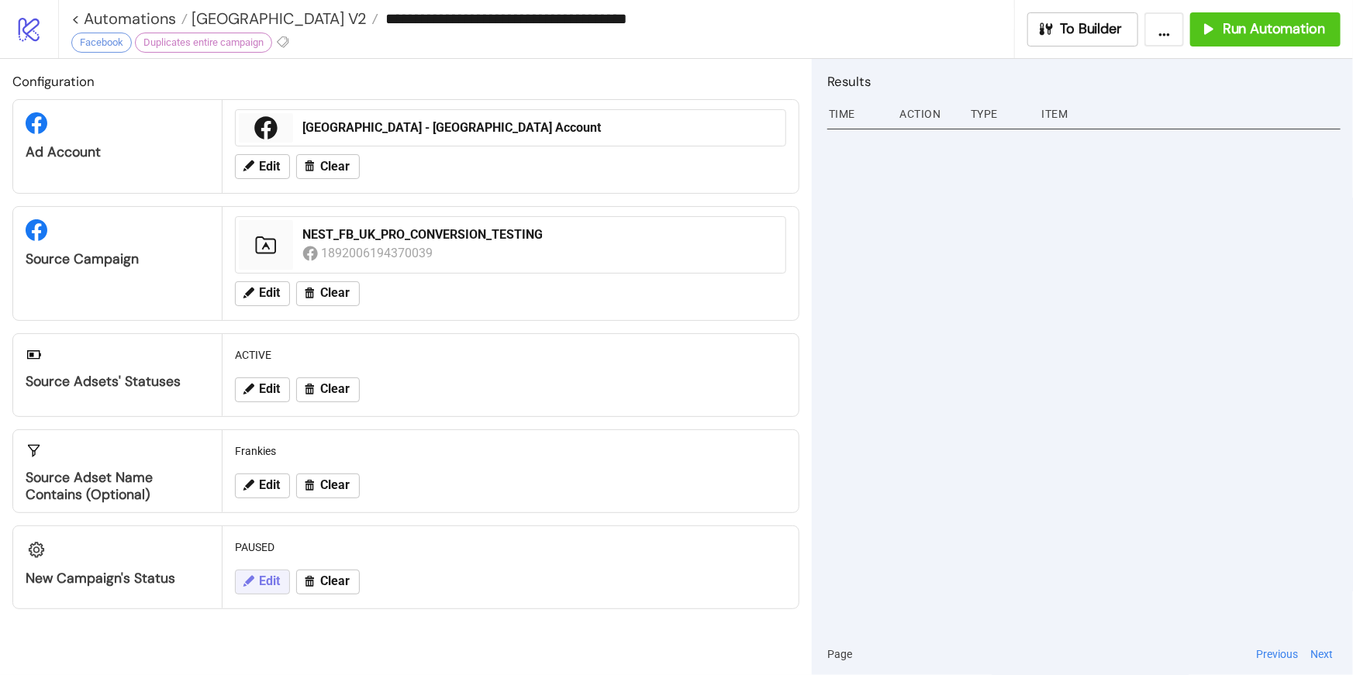
click at [259, 584] on span "Edit" at bounding box center [269, 582] width 21 height 14
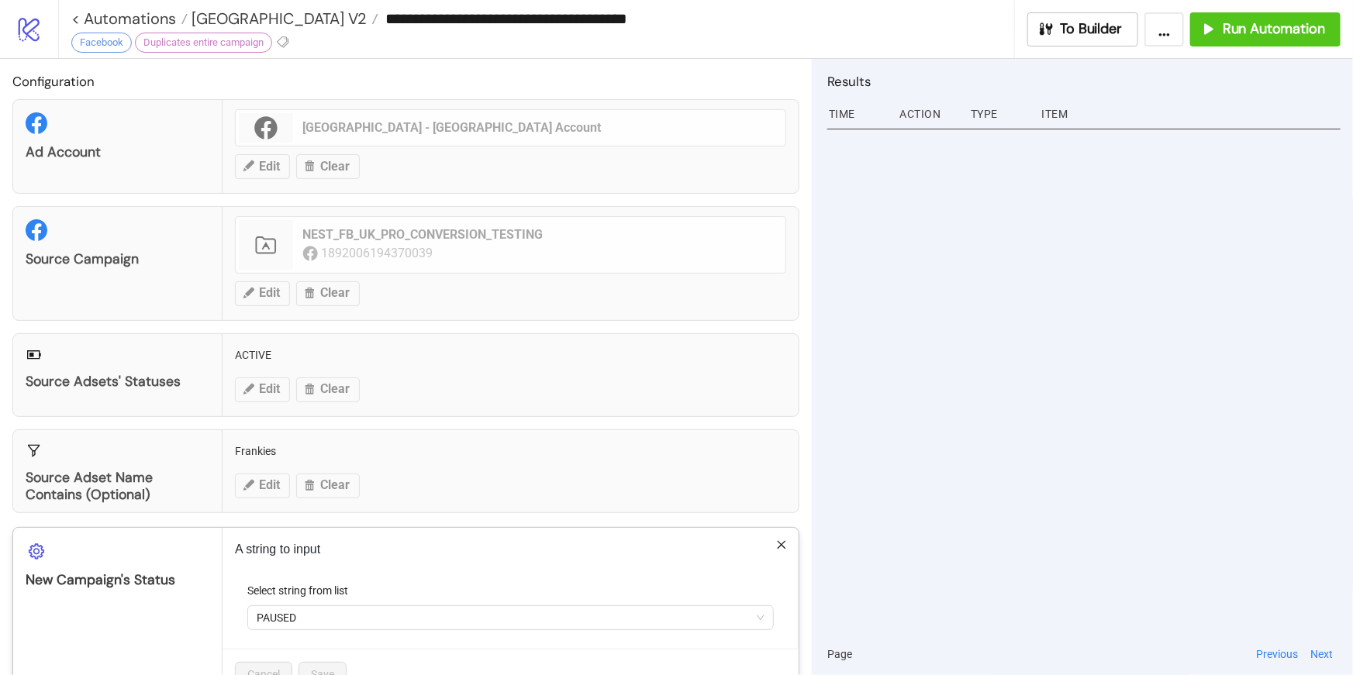
scroll to position [46, 0]
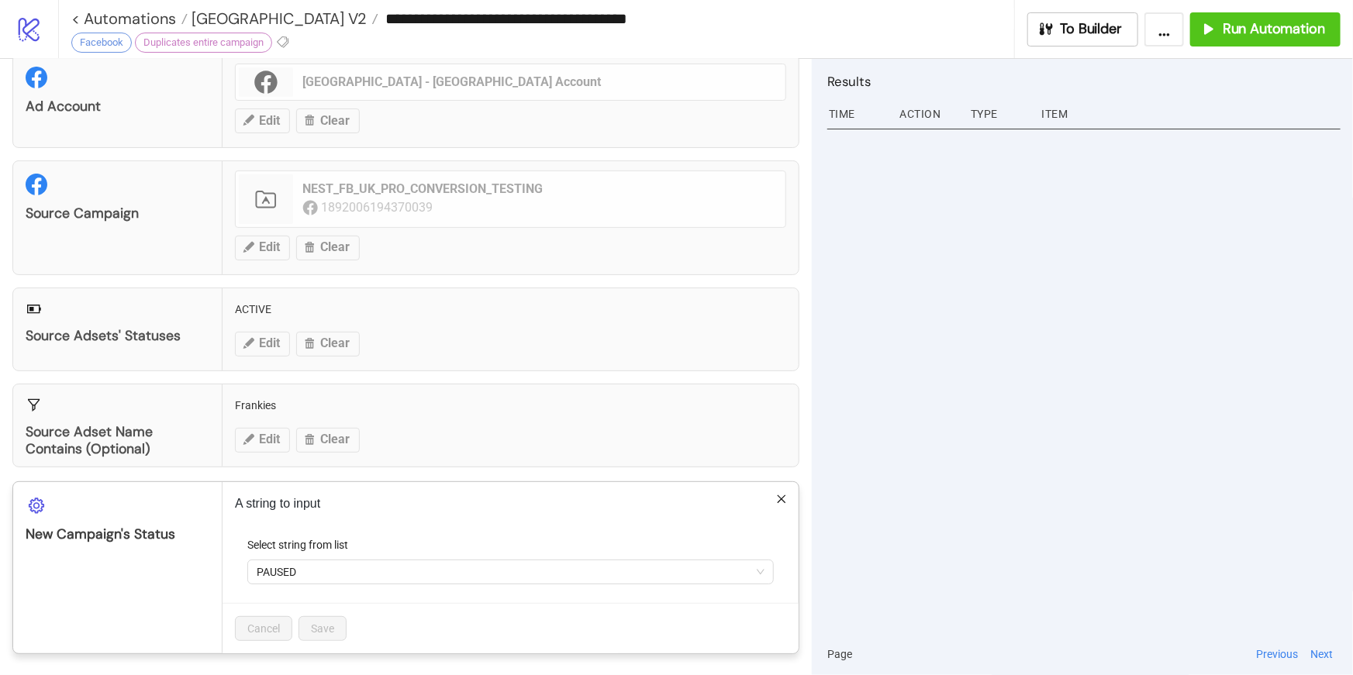
click at [395, 614] on div "Cancel Save" at bounding box center [511, 628] width 576 height 50
click at [776, 501] on icon "close" at bounding box center [781, 499] width 11 height 11
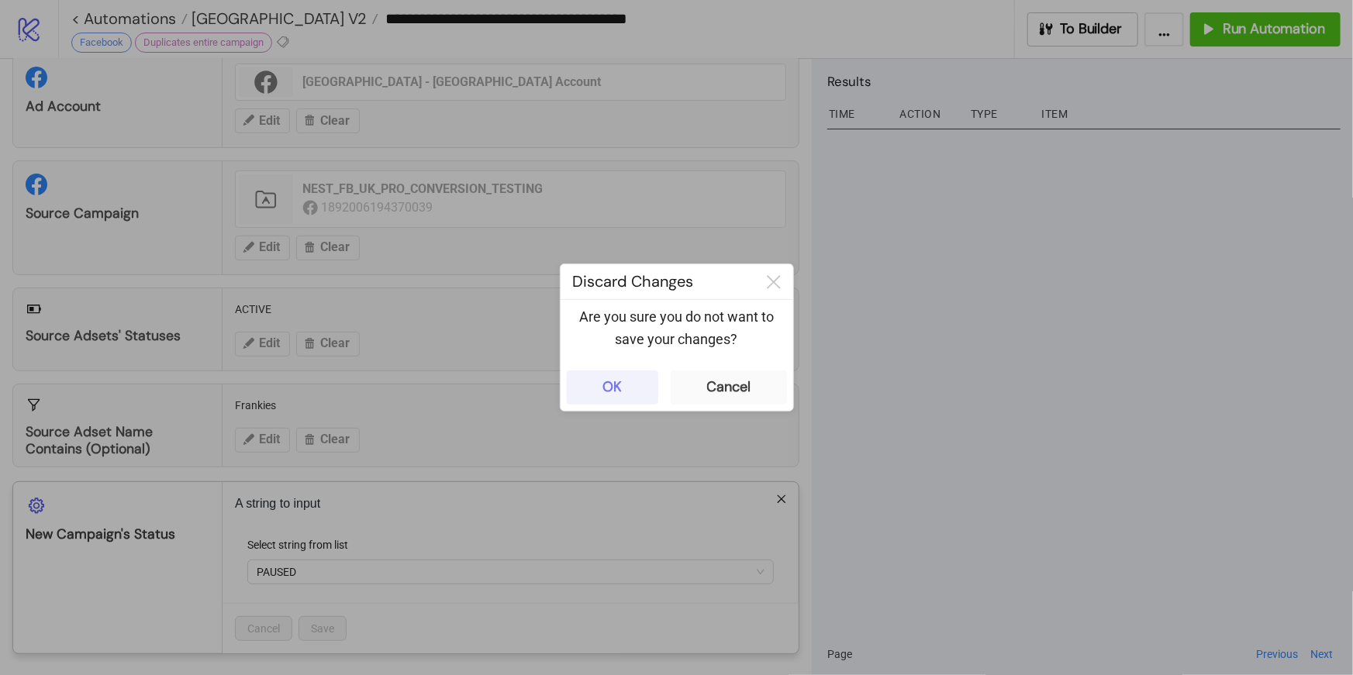
click at [626, 388] on button "OK" at bounding box center [612, 388] width 91 height 34
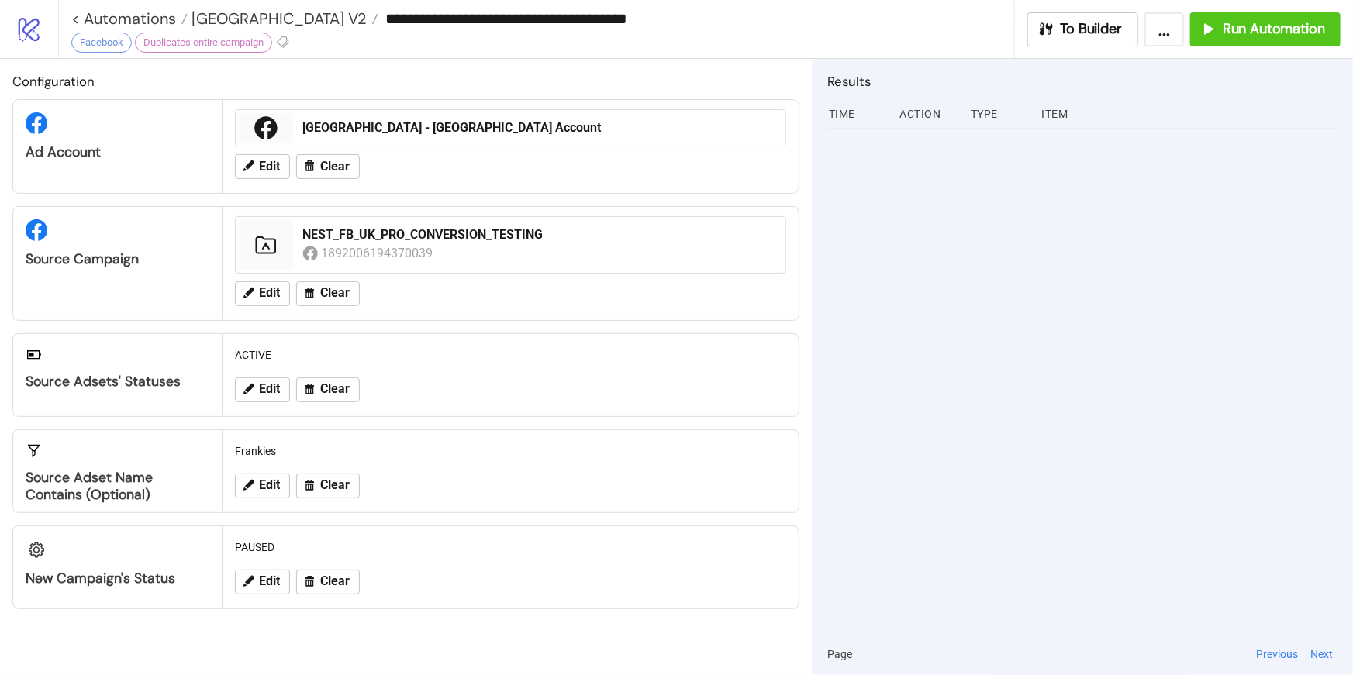
scroll to position [0, 0]
click at [1266, 38] on button "Run Automation" at bounding box center [1265, 29] width 150 height 34
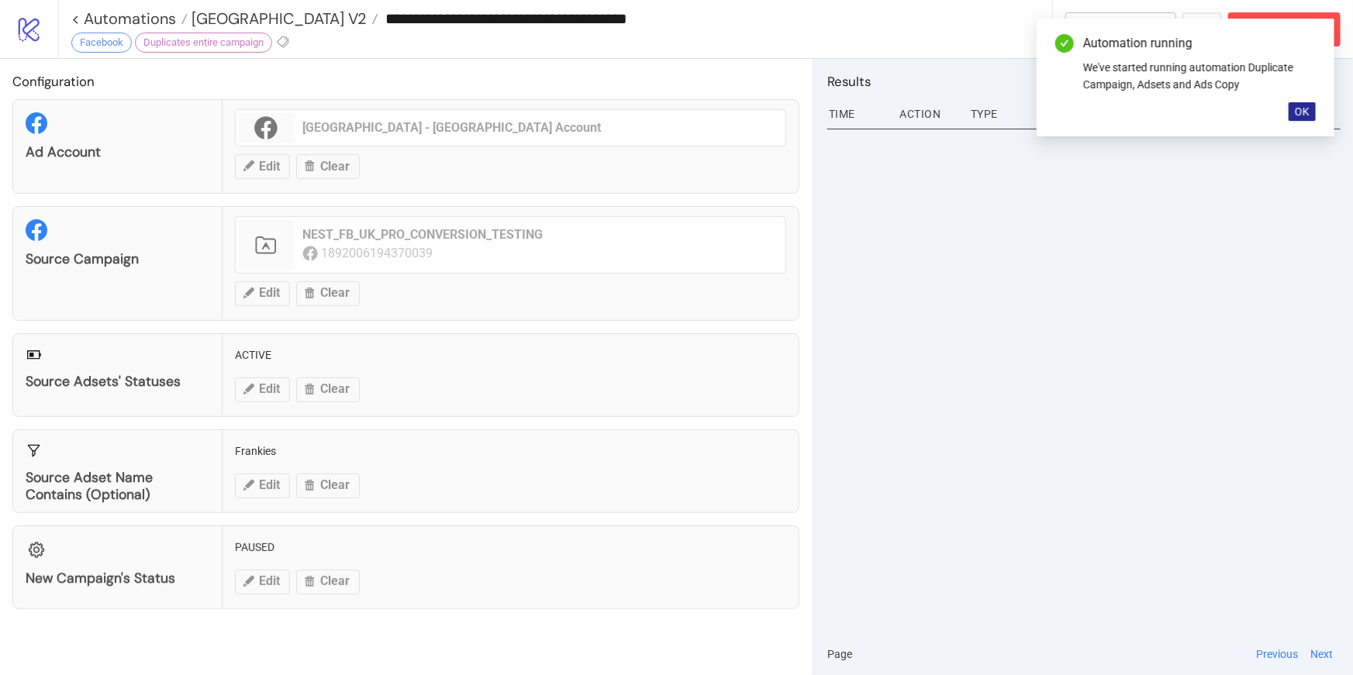
click at [1301, 113] on span "OK" at bounding box center [1302, 111] width 15 height 12
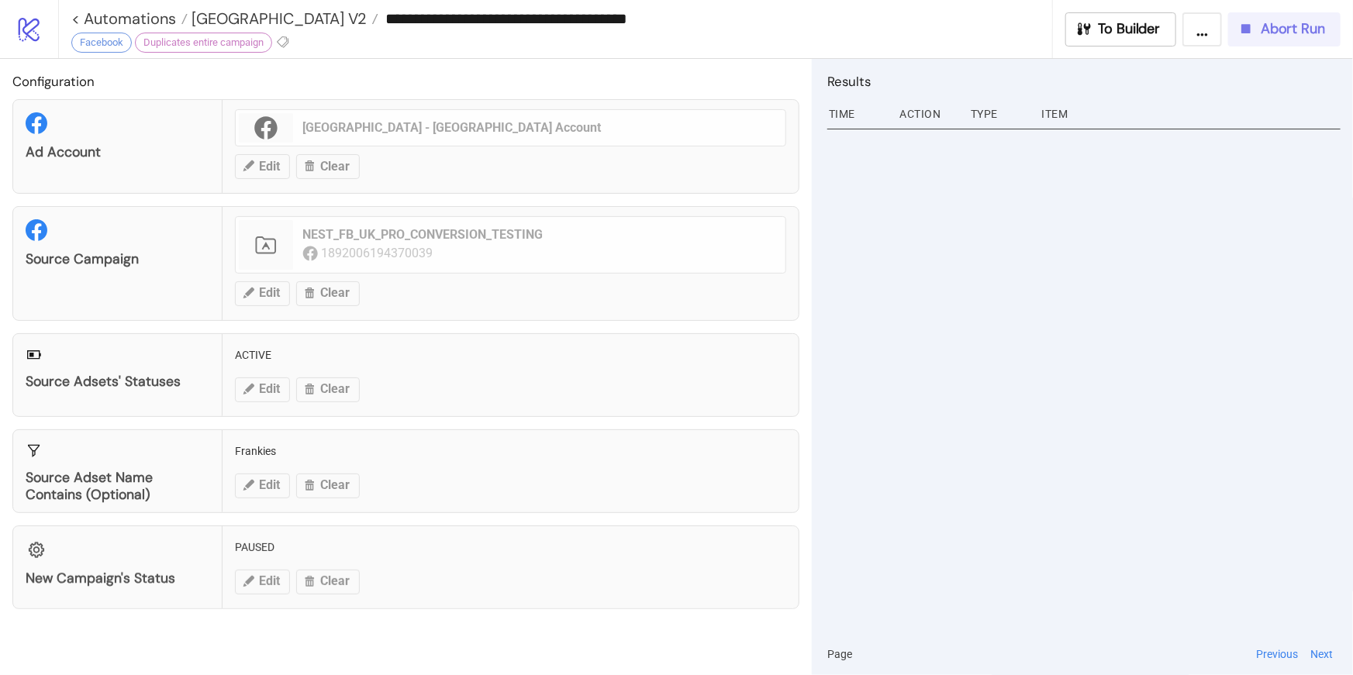
click at [1306, 43] on button "Abort Run" at bounding box center [1284, 29] width 112 height 34
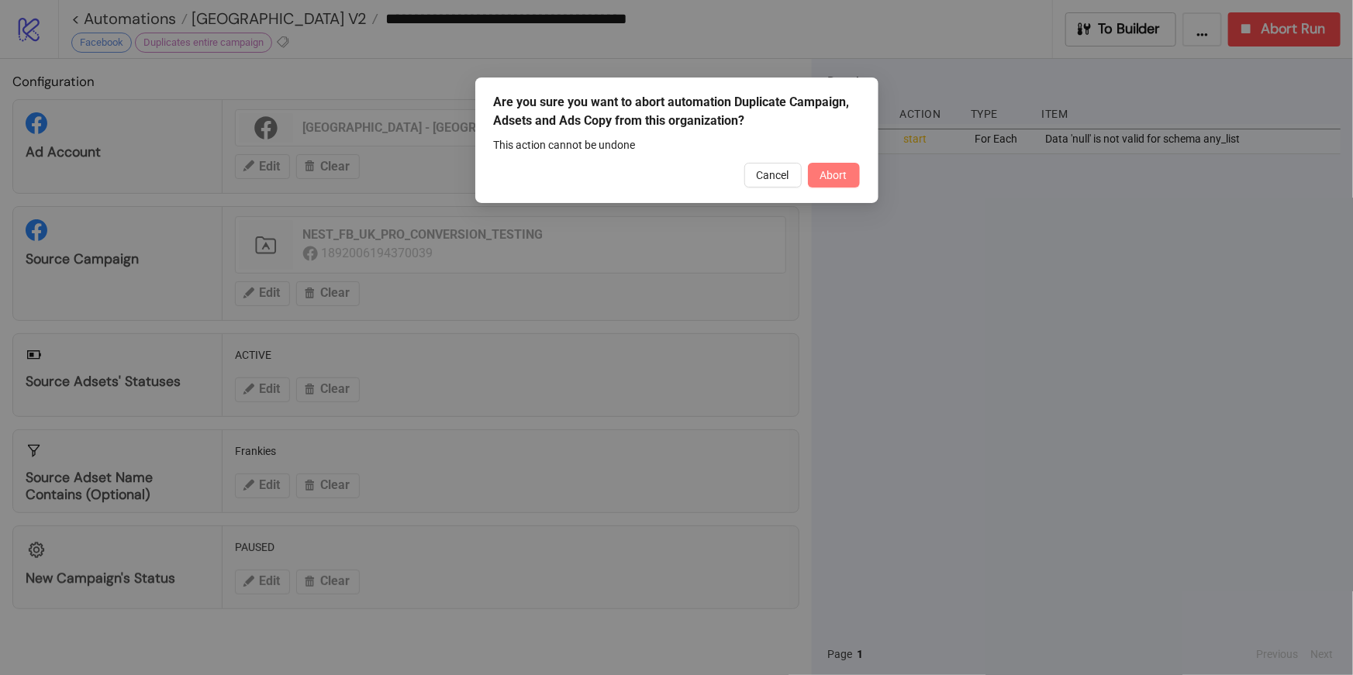
click at [842, 179] on span "Abort" at bounding box center [833, 175] width 27 height 12
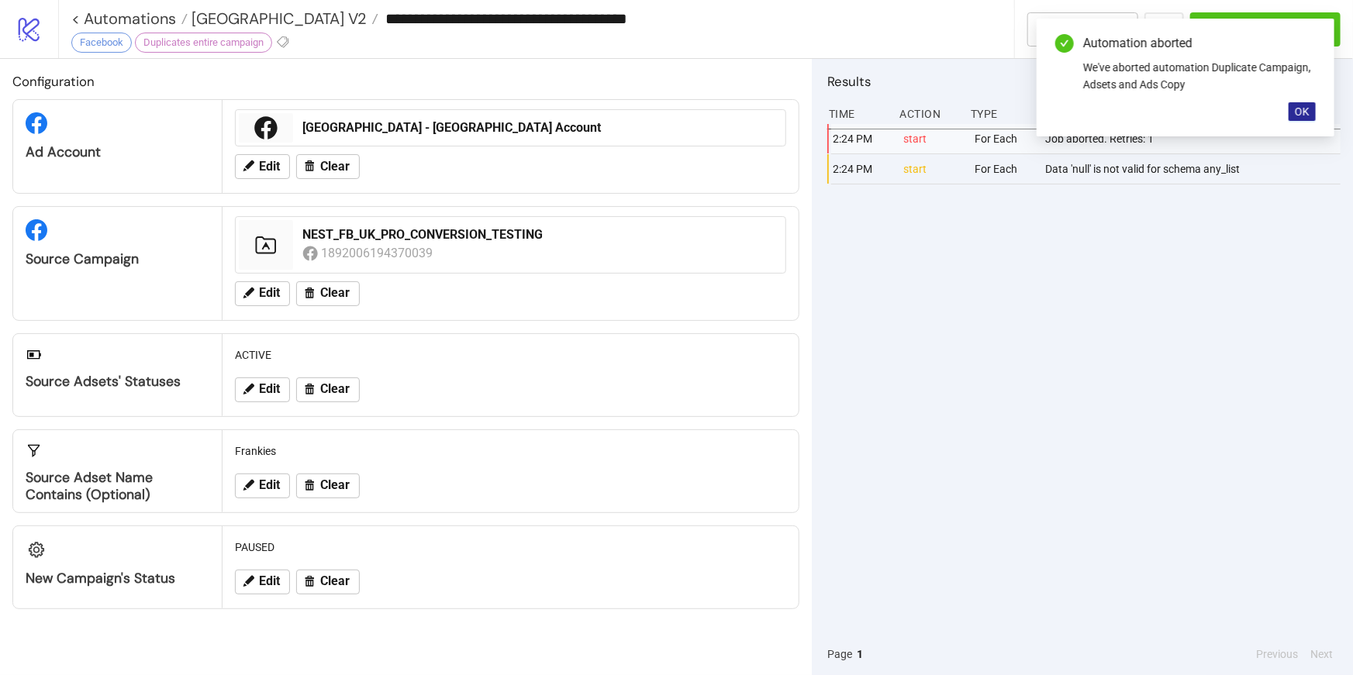
click at [1306, 115] on span "OK" at bounding box center [1302, 111] width 15 height 12
